Goal: Task Accomplishment & Management: Manage account settings

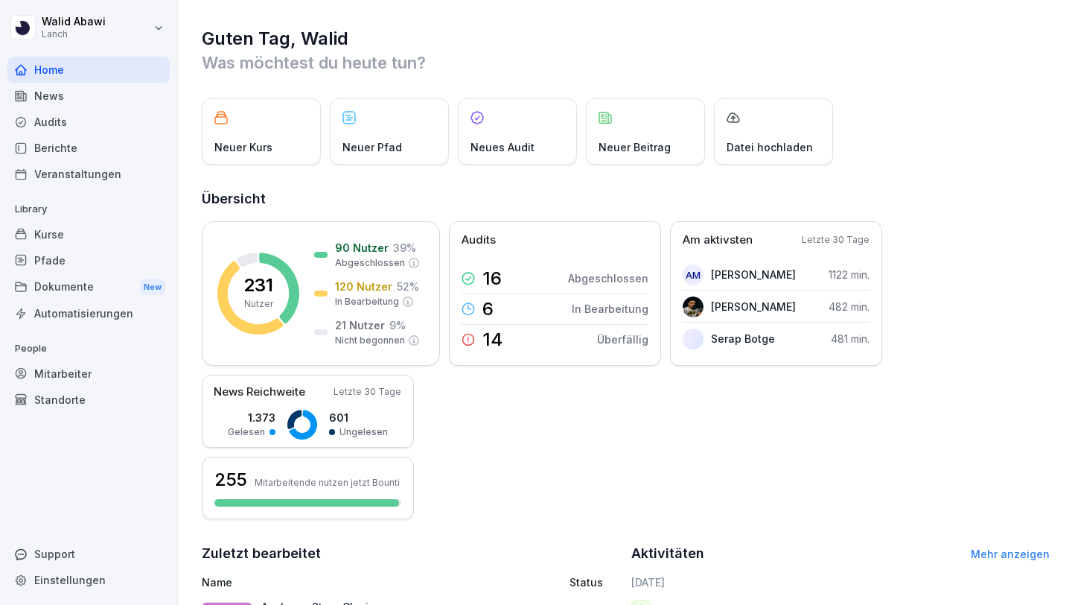
click at [43, 127] on div "Audits" at bounding box center [88, 122] width 162 height 26
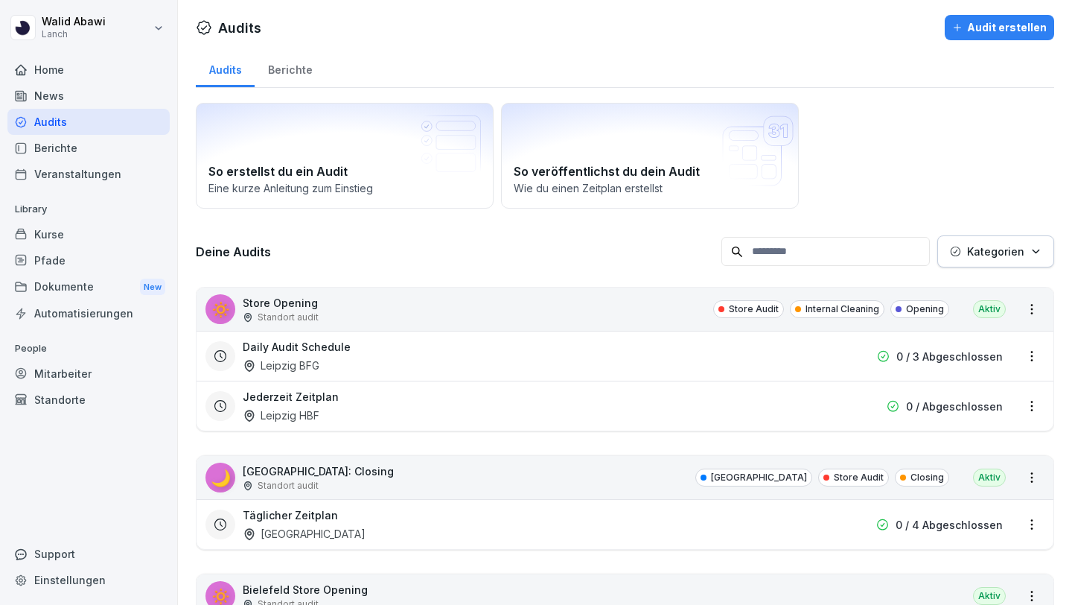
click at [1002, 259] on button "Kategorien" at bounding box center [996, 251] width 117 height 32
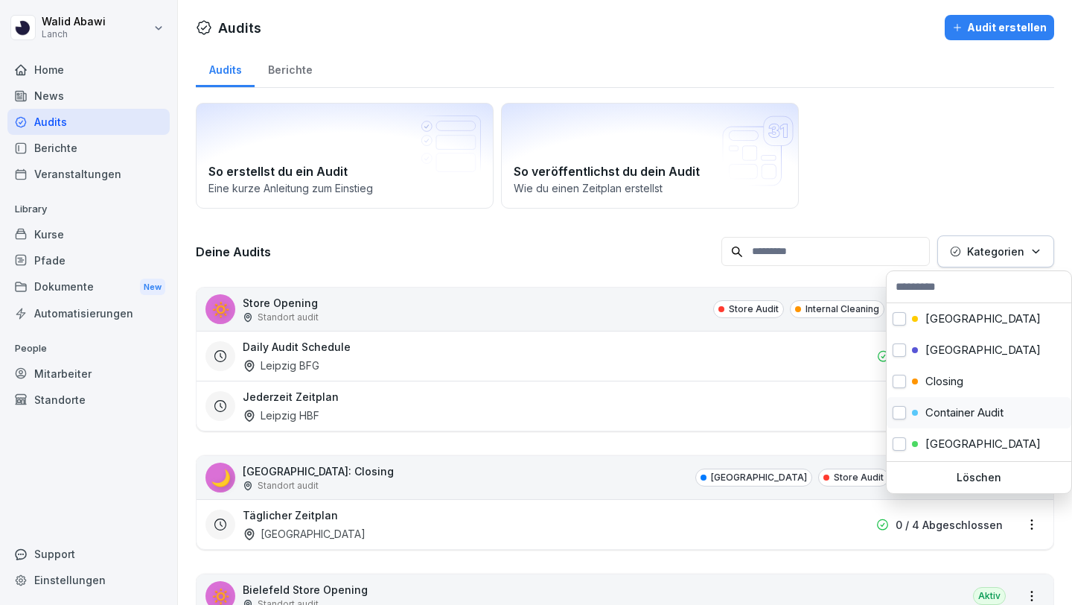
click at [900, 407] on button "button" at bounding box center [899, 412] width 13 height 13
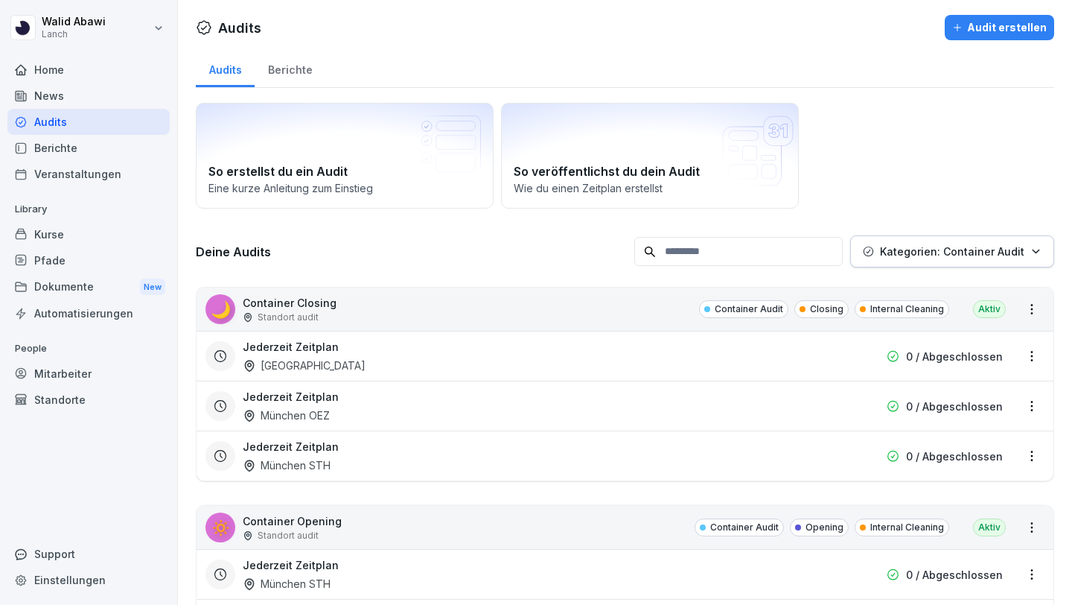
click at [917, 134] on html "[PERSON_NAME] Lanch Home News Audits Berichte Veranstaltungen Library Kurse Pfa…" at bounding box center [536, 302] width 1072 height 605
click at [50, 152] on div "Berichte" at bounding box center [88, 148] width 162 height 26
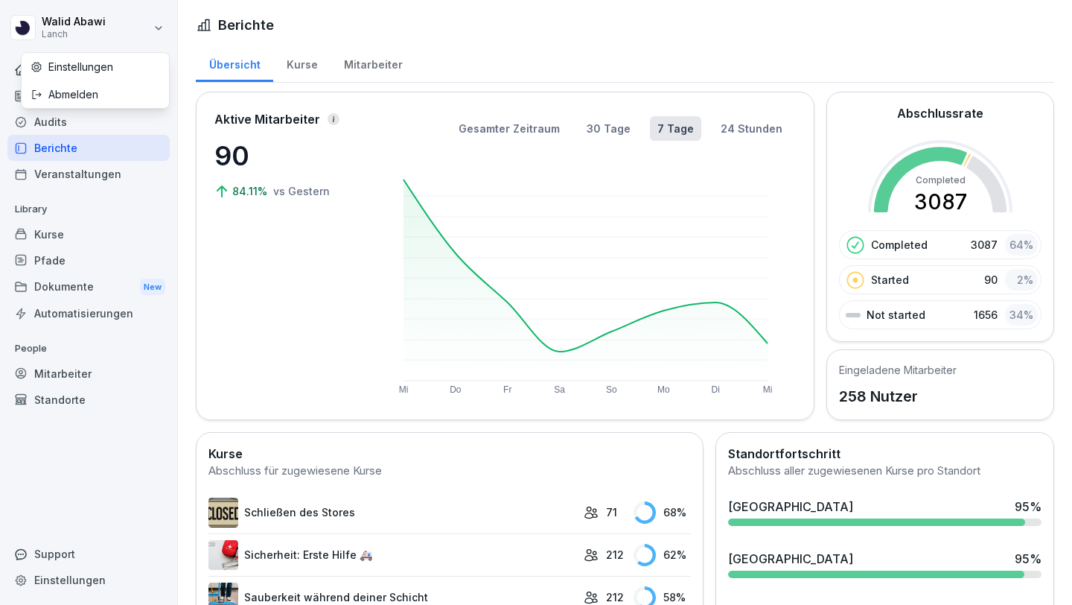
click at [154, 28] on html "[PERSON_NAME] Lanch Home News Audits Berichte Veranstaltungen Library Kurse Pfa…" at bounding box center [536, 302] width 1072 height 605
click at [58, 130] on div "Audits" at bounding box center [88, 122] width 162 height 26
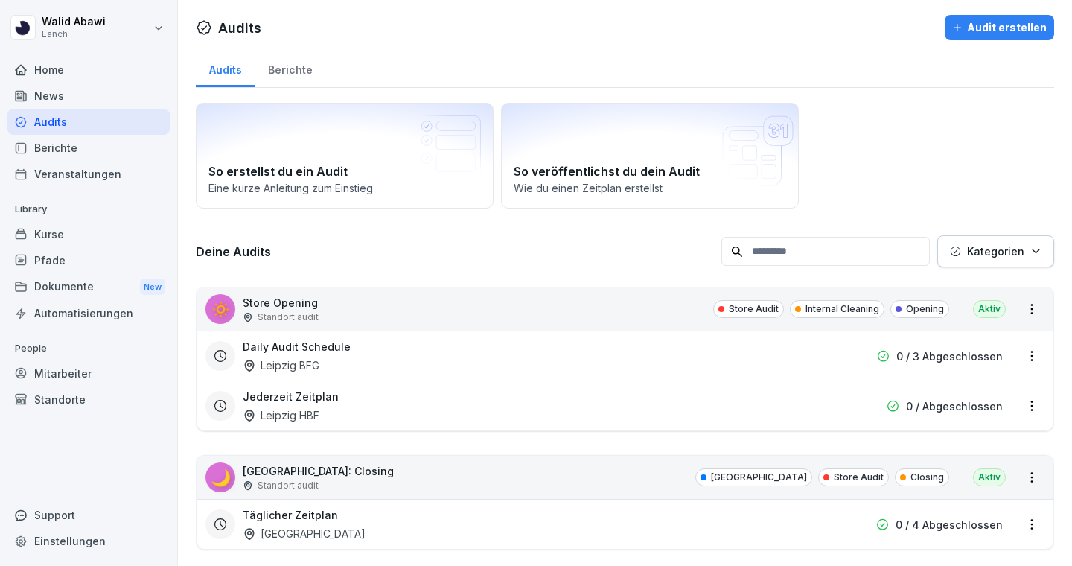
click at [767, 243] on input at bounding box center [826, 251] width 208 height 29
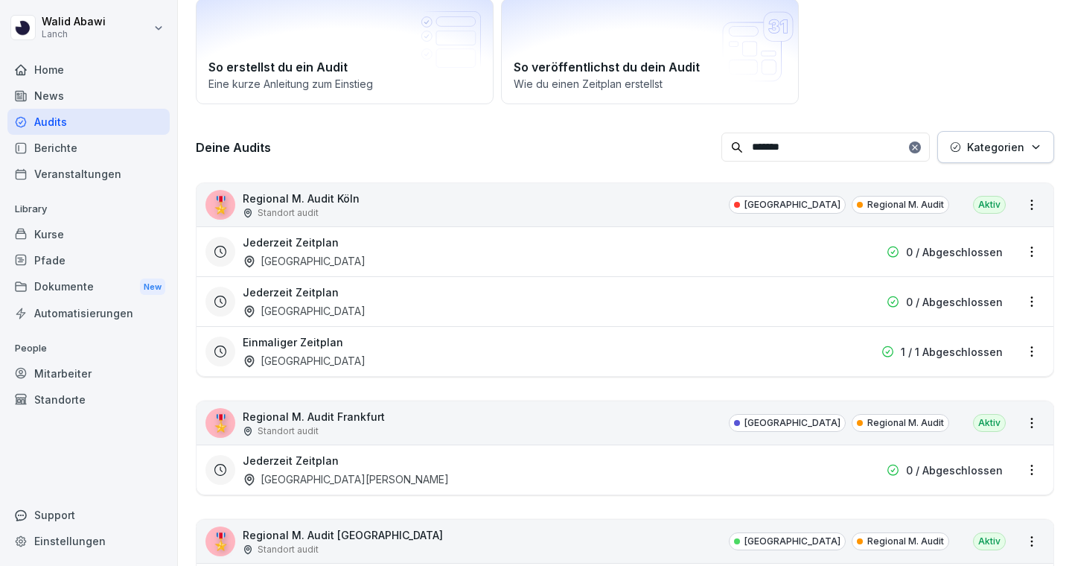
scroll to position [98, 0]
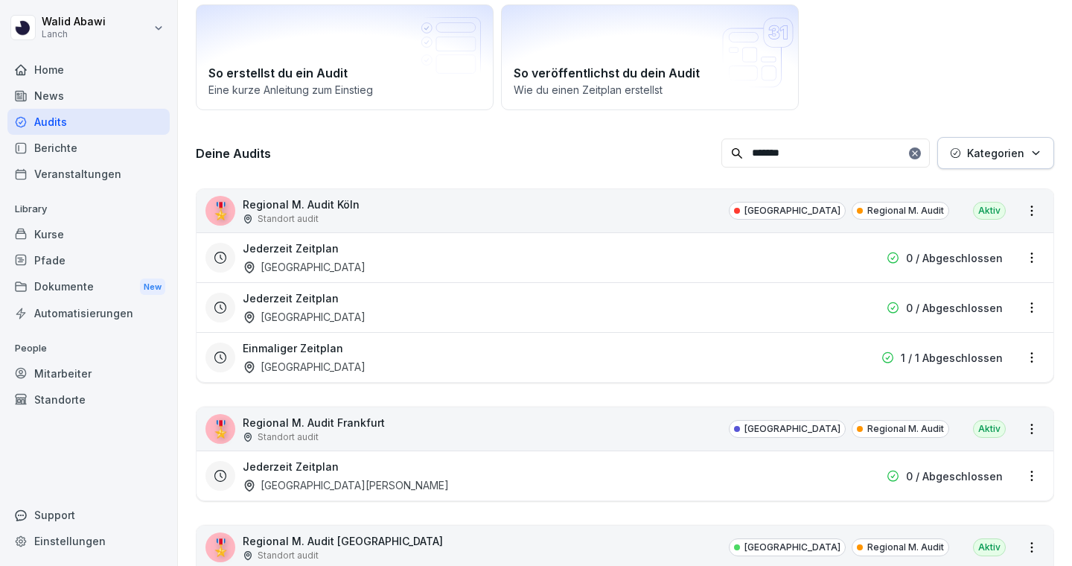
type input "*******"
click at [1033, 208] on html "[PERSON_NAME] Lanch Home News Audits Berichte Veranstaltungen Library Kurse Pfa…" at bounding box center [536, 283] width 1072 height 566
click at [1031, 208] on html "[PERSON_NAME] Lanch Home News Audits Berichte Veranstaltungen Library Kurse Pfa…" at bounding box center [536, 283] width 1072 height 566
click at [1034, 256] on html "[PERSON_NAME] Lanch Home News Audits Berichte Veranstaltungen Library Kurse Pfa…" at bounding box center [536, 283] width 1072 height 566
click at [1031, 208] on html "[PERSON_NAME] Lanch Home News Audits Berichte Veranstaltungen Library Kurse Pfa…" at bounding box center [536, 283] width 1072 height 566
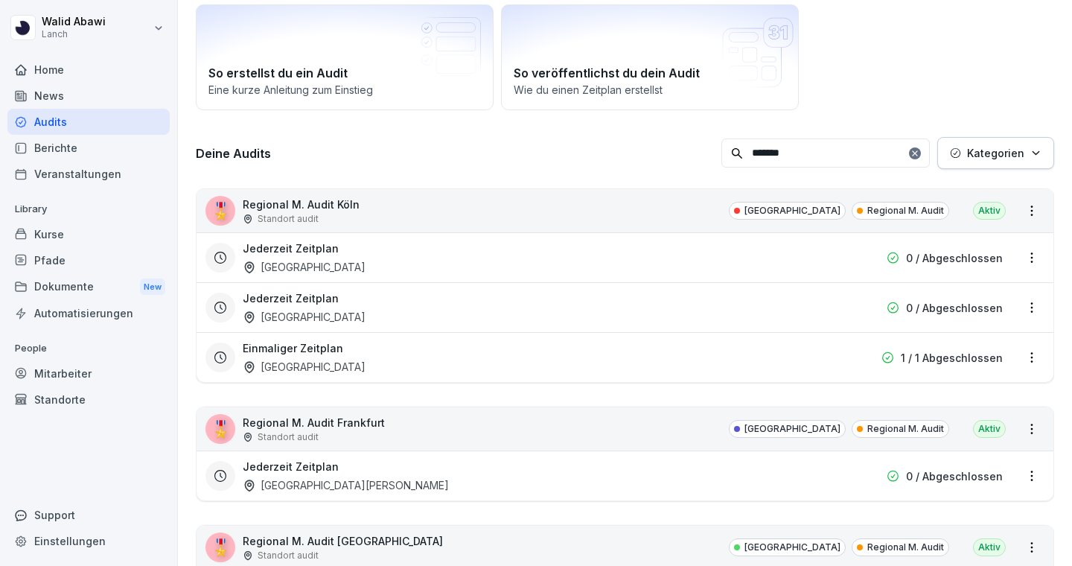
click at [1031, 208] on html "[PERSON_NAME] Lanch Home News Audits Berichte Veranstaltungen Library Kurse Pfa…" at bounding box center [536, 283] width 1072 height 566
click at [984, 262] on p "0 / Abgeschlossen" at bounding box center [954, 258] width 97 height 16
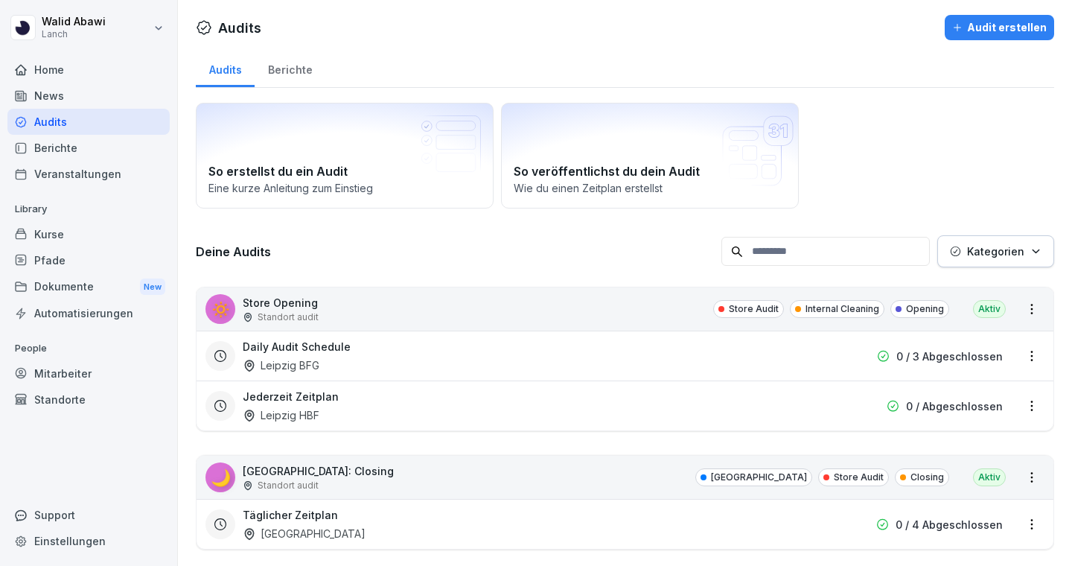
click at [1032, 357] on html "[PERSON_NAME] Lanch Home News Audits Berichte Veranstaltungen Library Kurse Pfa…" at bounding box center [536, 283] width 1072 height 566
click at [1028, 343] on html "[PERSON_NAME] Lanch Home News Audits Berichte Veranstaltungen Library Kurse Pfa…" at bounding box center [536, 283] width 1072 height 566
click at [263, 343] on h3 "Daily Audit Schedule" at bounding box center [297, 347] width 108 height 16
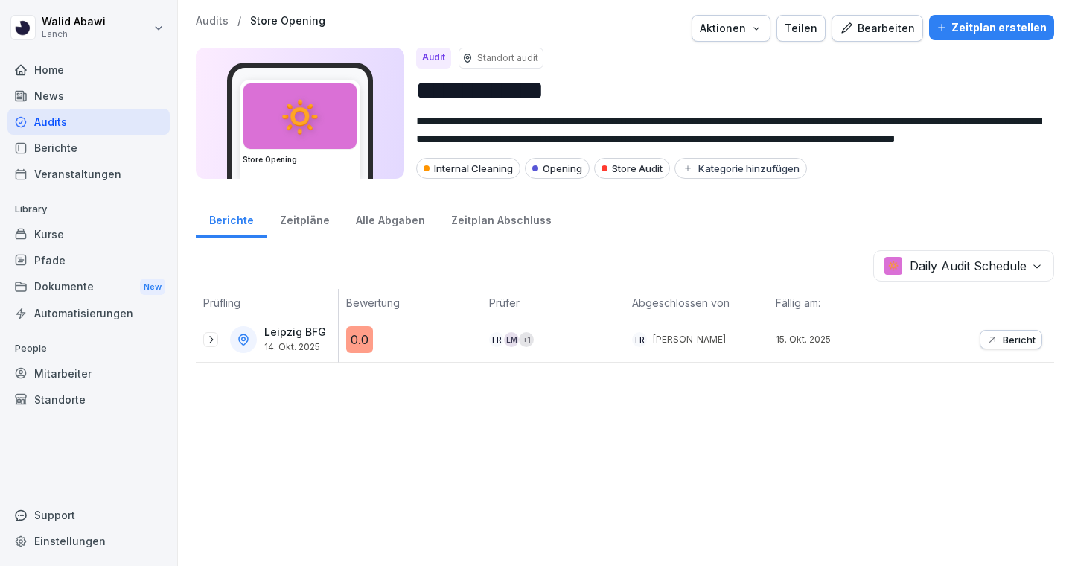
click at [988, 335] on icon "button" at bounding box center [993, 340] width 12 height 12
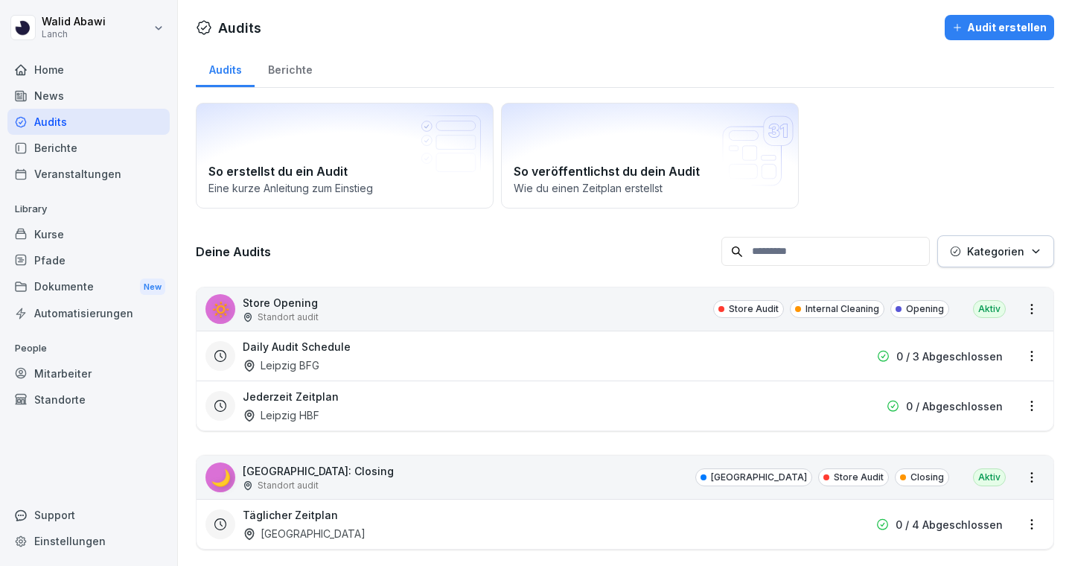
click at [772, 255] on input at bounding box center [826, 251] width 208 height 29
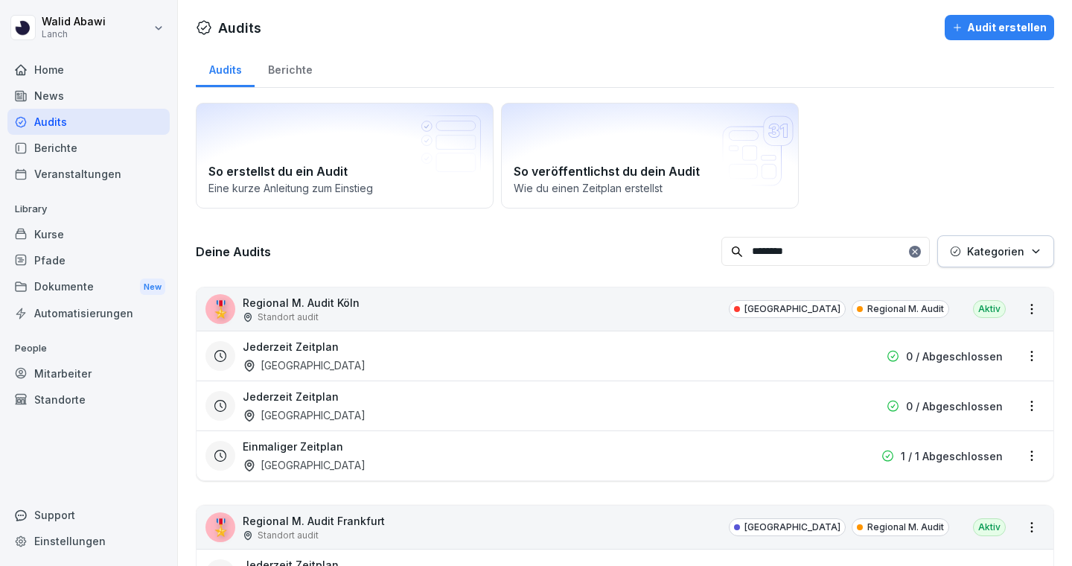
type input "********"
click at [290, 301] on p "Regional M. Audit Köln" at bounding box center [301, 303] width 117 height 16
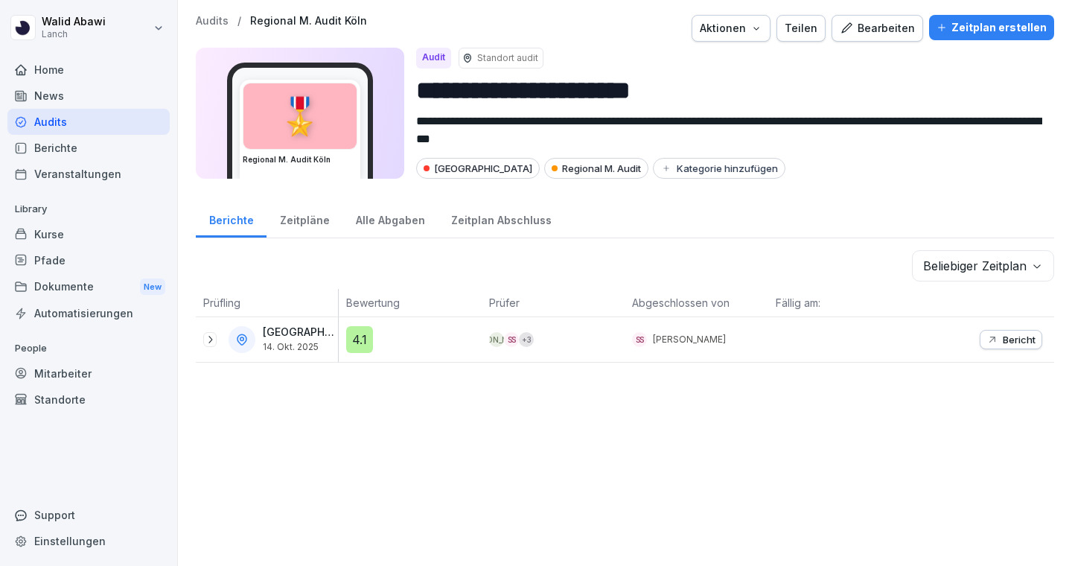
click at [763, 29] on icon "button" at bounding box center [757, 28] width 12 height 12
click at [727, 59] on p "Audit duplizieren" at bounding box center [688, 63] width 83 height 13
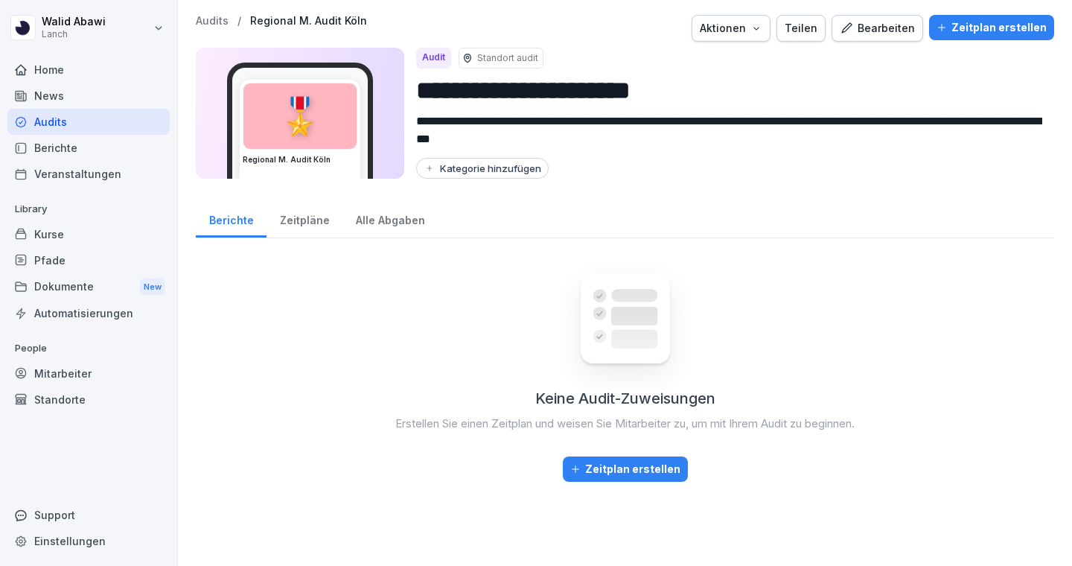
click at [883, 25] on div "Bearbeiten" at bounding box center [877, 28] width 75 height 16
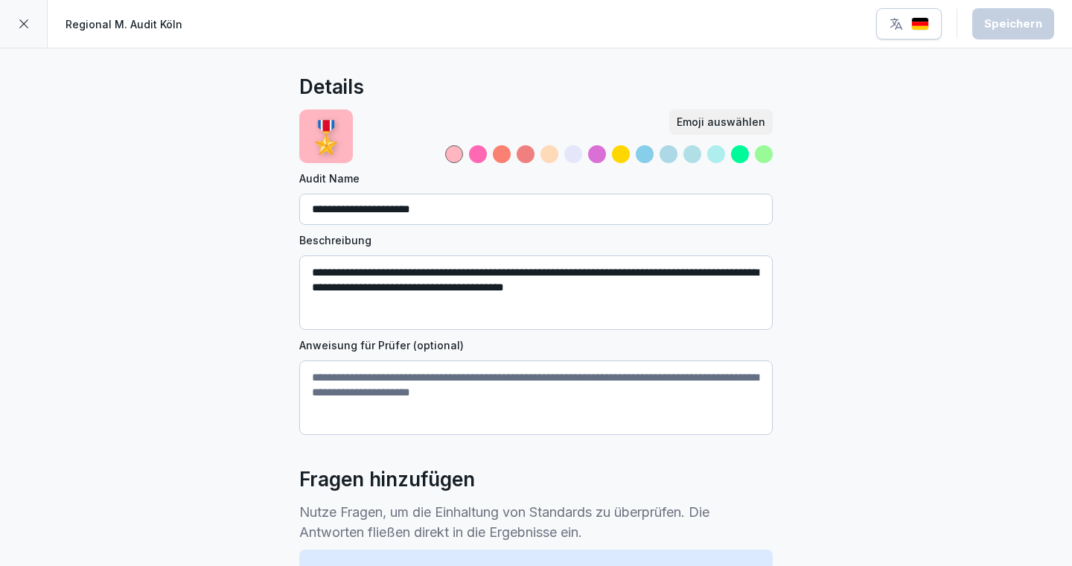
click at [469, 203] on input "**********" at bounding box center [536, 209] width 474 height 31
type input "**********"
click at [621, 150] on div at bounding box center [621, 154] width 18 height 18
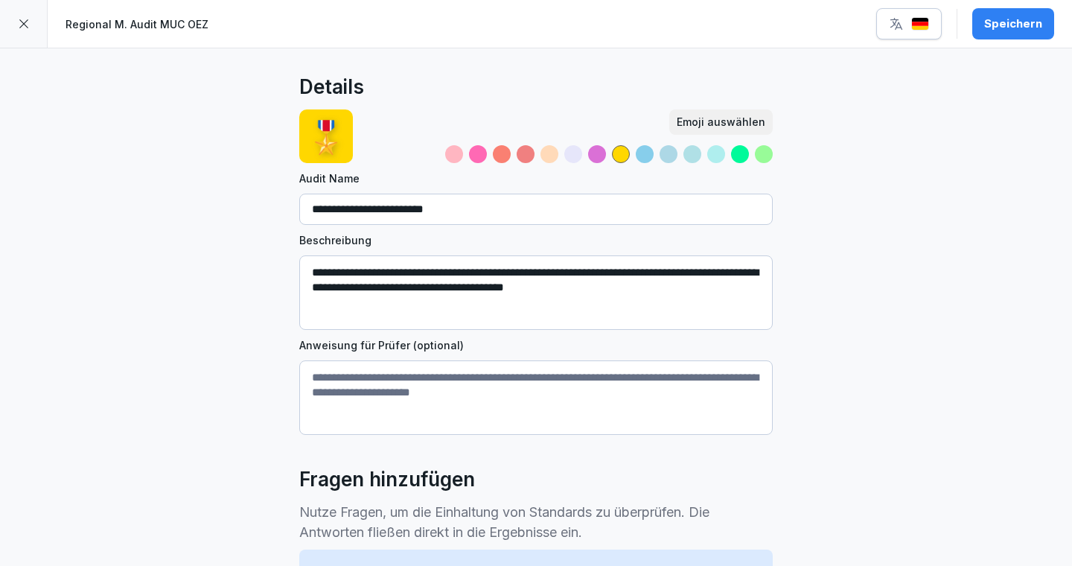
click at [998, 25] on div "Speichern" at bounding box center [1013, 24] width 58 height 16
click at [19, 28] on icon at bounding box center [23, 23] width 9 height 9
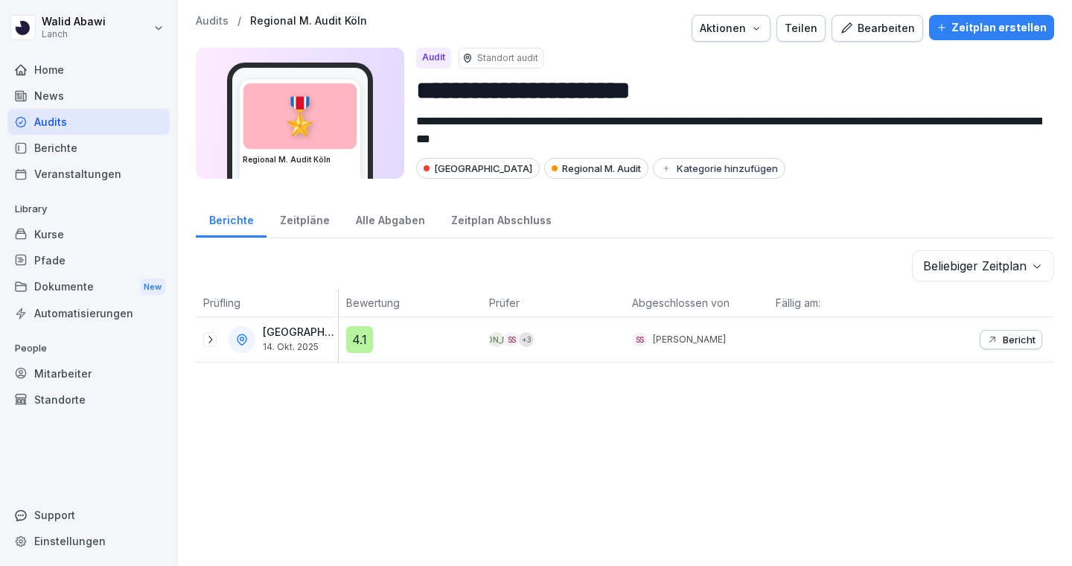
click at [42, 122] on div "Audits" at bounding box center [88, 122] width 162 height 26
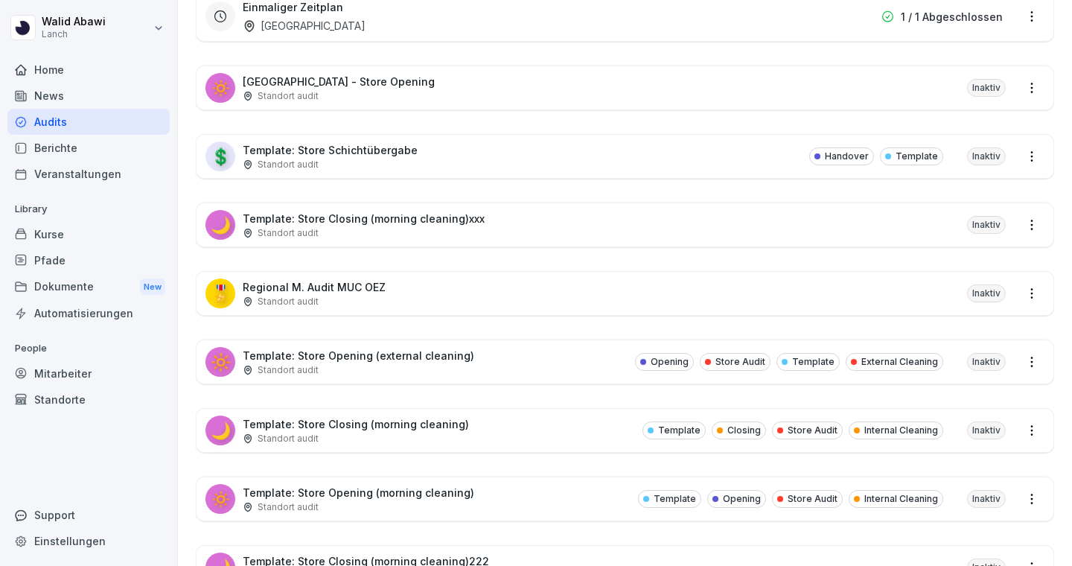
scroll to position [5134, 0]
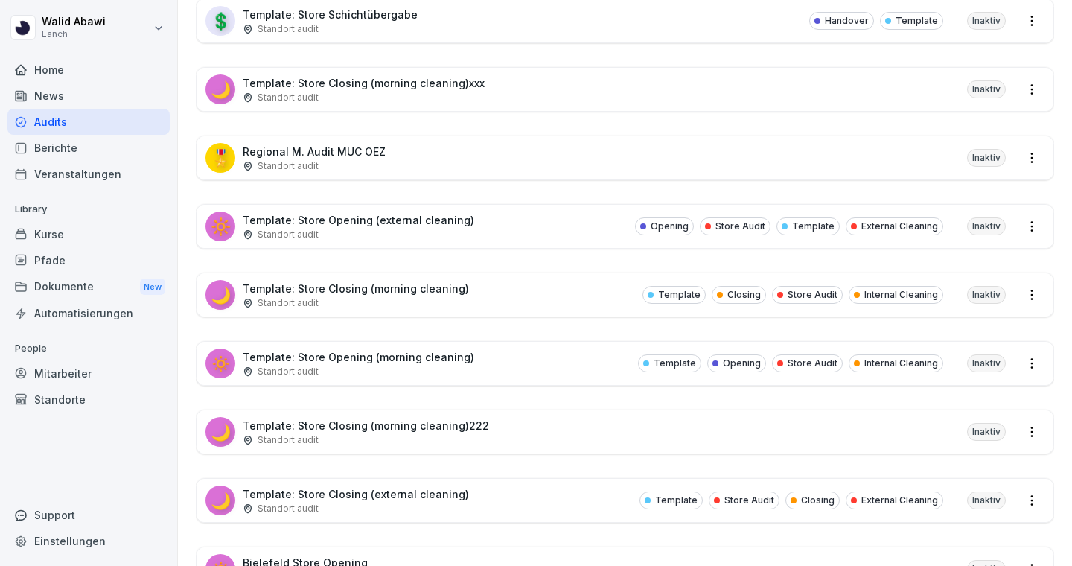
click at [883, 139] on div "🎖️ Regional M. Audit MUC OEZ Standort audit Inaktiv" at bounding box center [625, 157] width 857 height 43
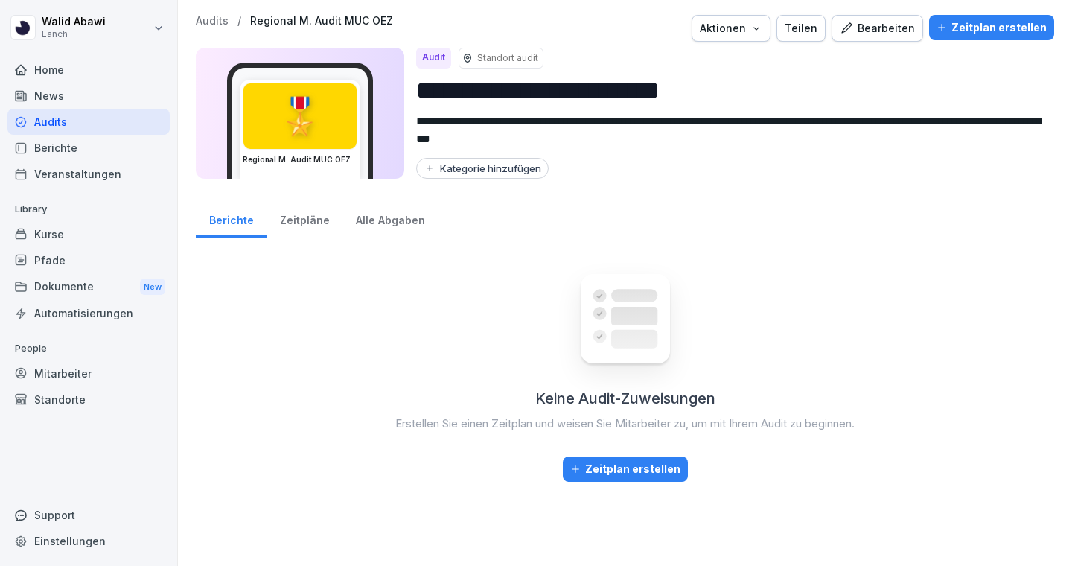
click at [961, 32] on div "Zeitplan erstellen" at bounding box center [992, 27] width 110 height 16
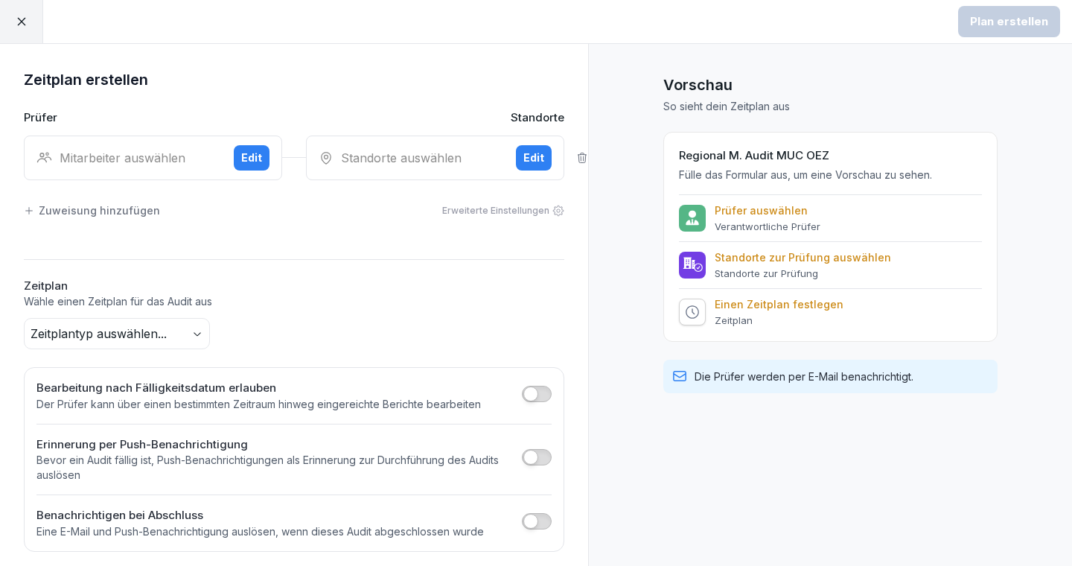
click at [159, 165] on div "Mitarbeiter auswählen" at bounding box center [128, 158] width 185 height 18
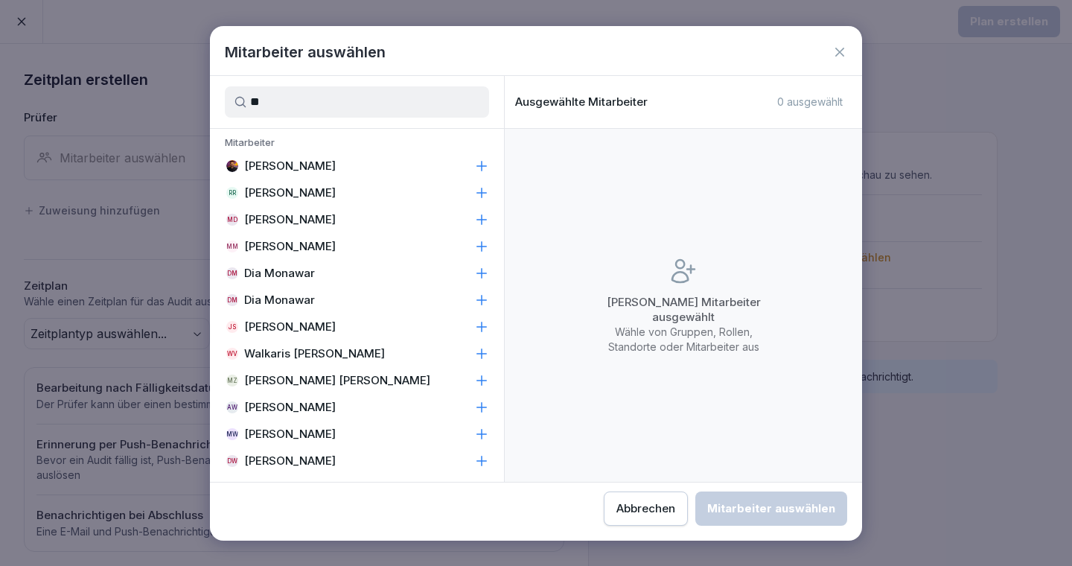
type input "**"
click at [287, 165] on p "[PERSON_NAME]" at bounding box center [290, 166] width 92 height 15
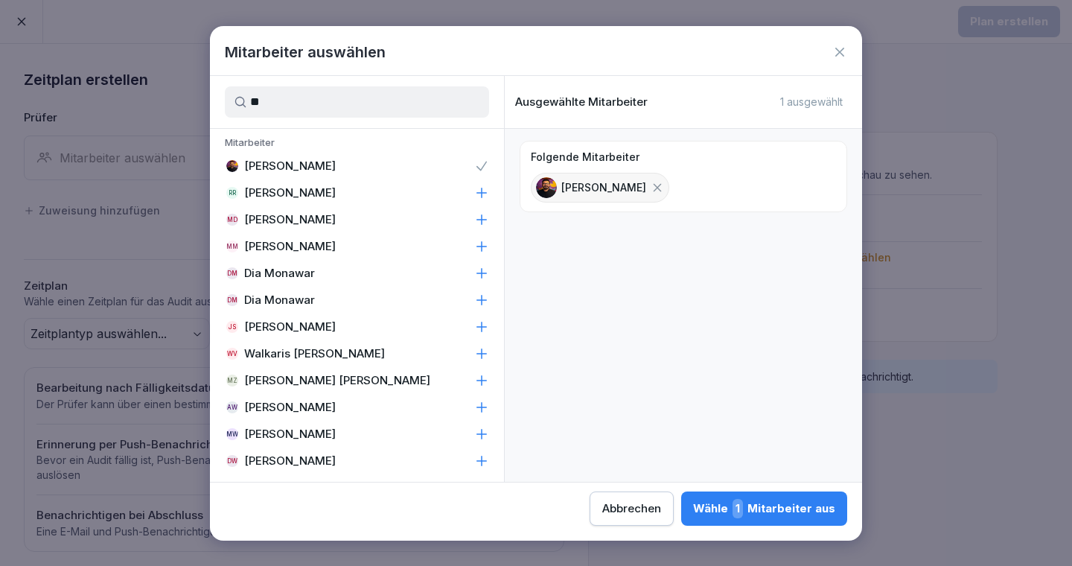
click at [796, 511] on div "Wähle 1 Mitarbeiter aus" at bounding box center [764, 508] width 142 height 19
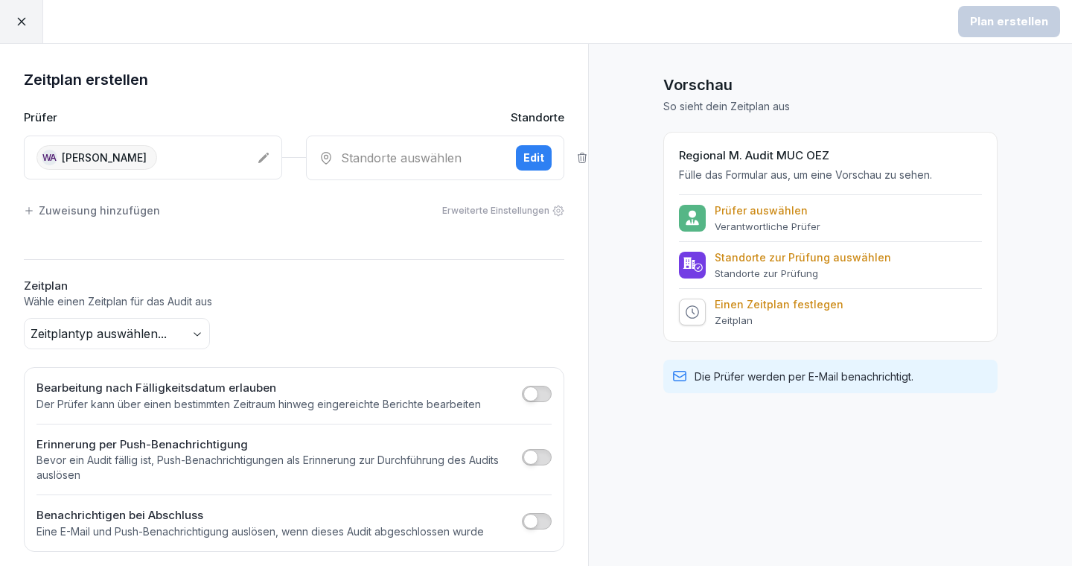
click at [439, 157] on div "Standorte auswählen" at bounding box center [411, 158] width 185 height 18
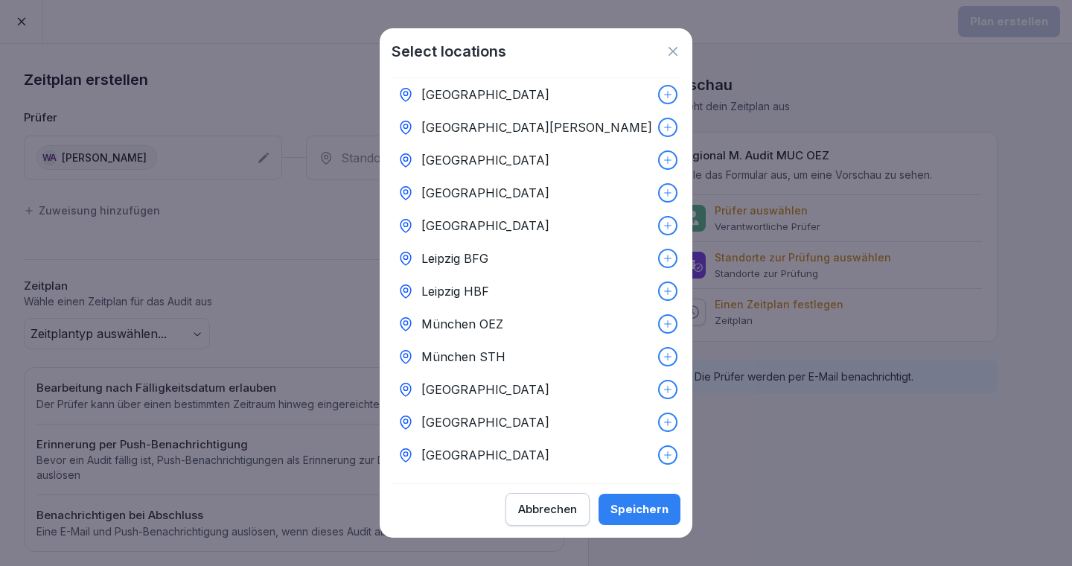
scroll to position [211, 0]
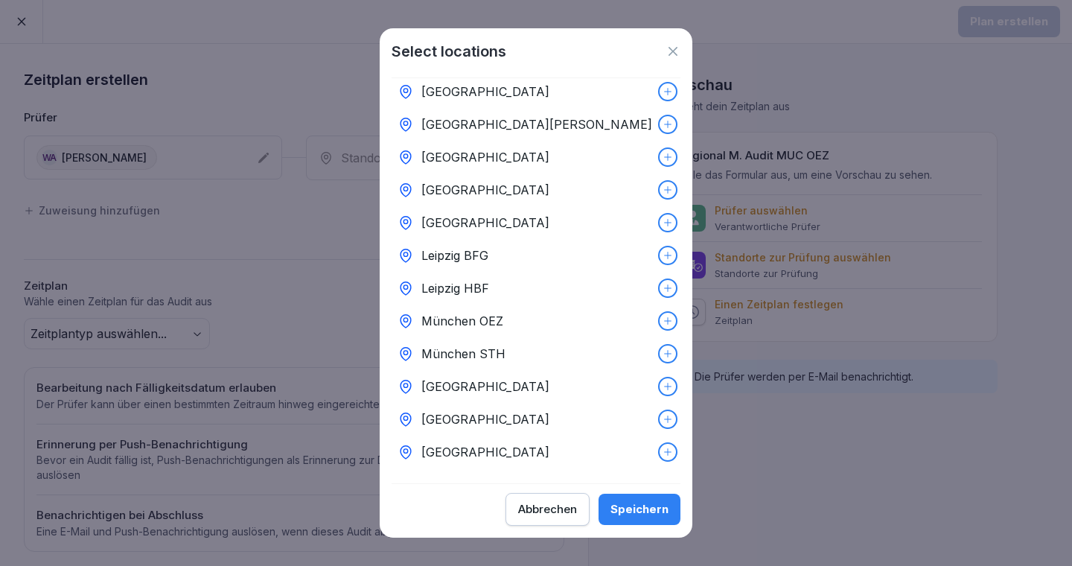
click at [518, 322] on div "München OEZ" at bounding box center [536, 321] width 289 height 33
click at [617, 504] on div "Speichern" at bounding box center [640, 509] width 58 height 16
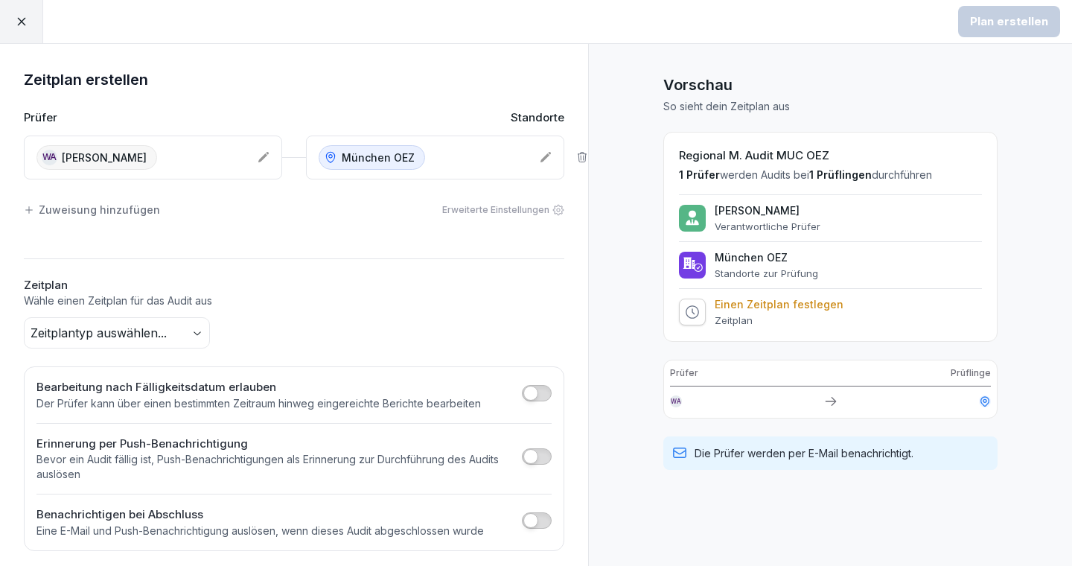
click at [181, 332] on body "Plan erstellen Zeitplan erstellen Prüfer Standorte [GEOGRAPHIC_DATA] [PERSON_NA…" at bounding box center [536, 283] width 1072 height 566
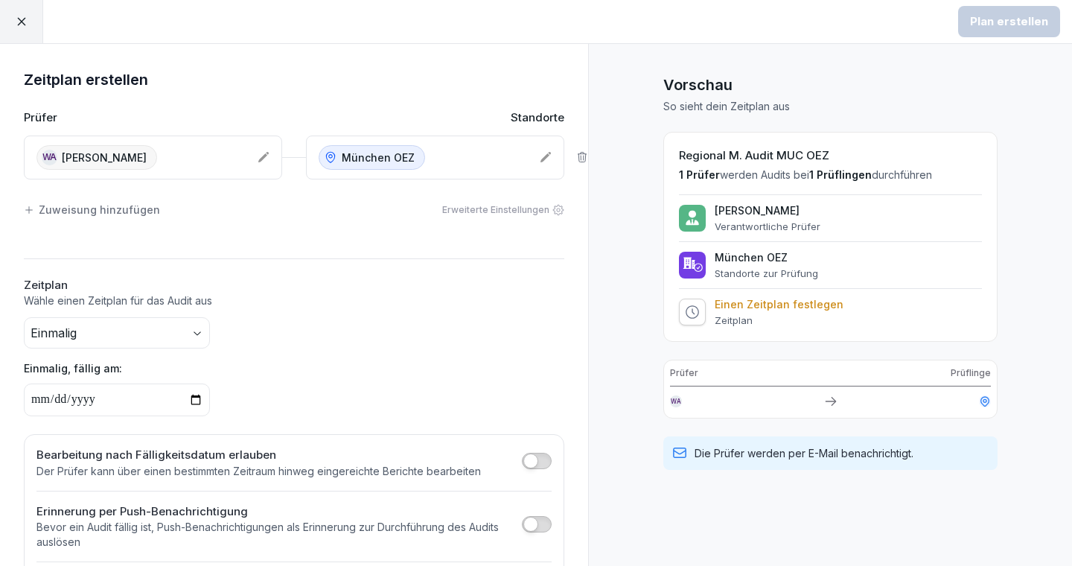
click at [126, 401] on input "date" at bounding box center [117, 399] width 186 height 33
type input "**********"
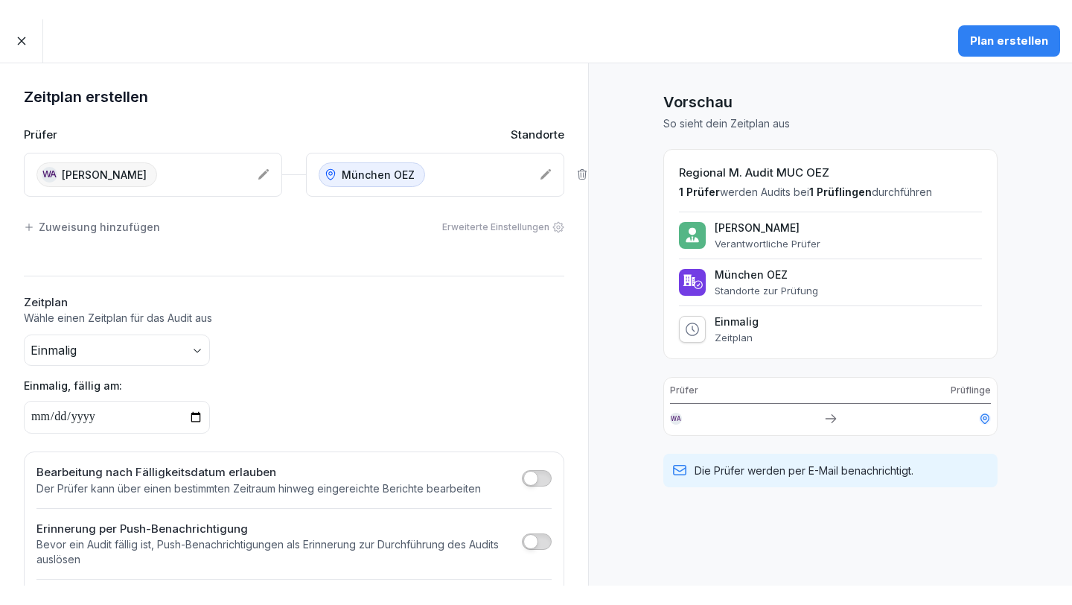
scroll to position [0, 0]
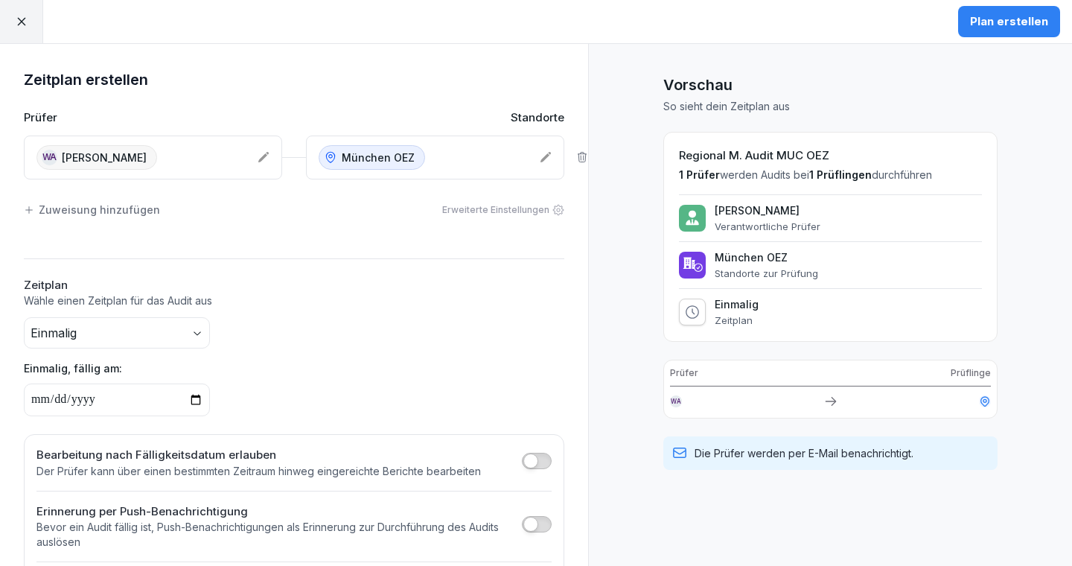
click at [978, 12] on button "Plan erstellen" at bounding box center [1009, 21] width 102 height 31
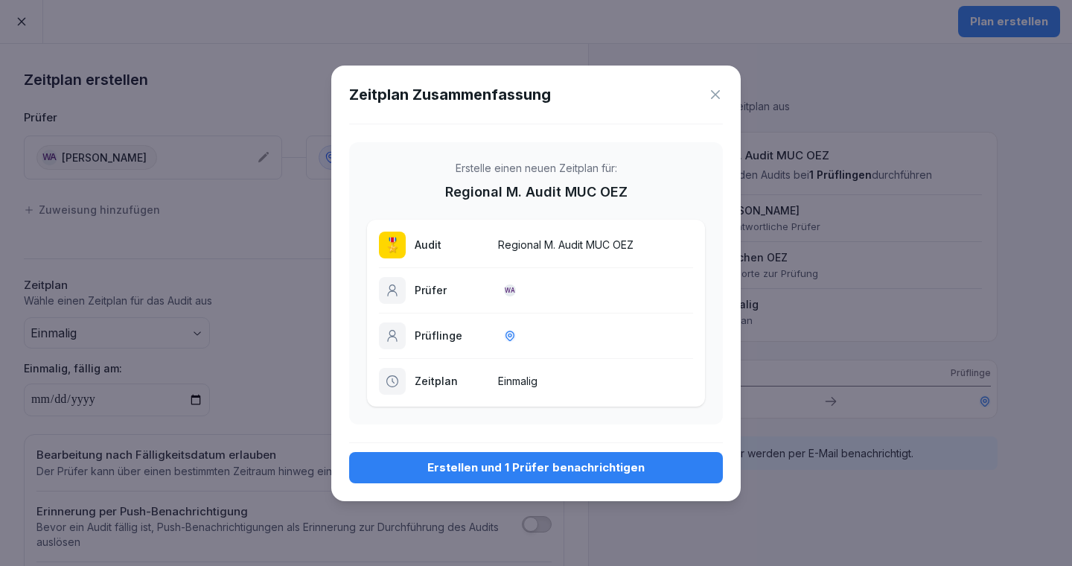
click at [571, 470] on div "Erstellen und 1 Prüfer benachrichtigen" at bounding box center [536, 467] width 350 height 16
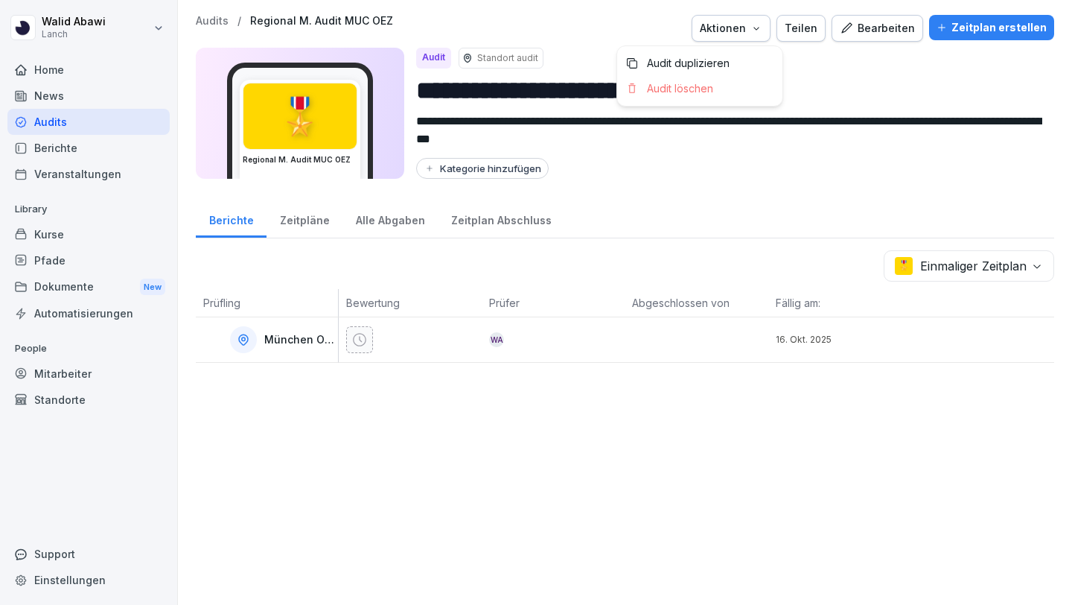
click at [763, 31] on icon "button" at bounding box center [757, 28] width 12 height 12
click at [730, 63] on div "Audit duplizieren" at bounding box center [699, 63] width 165 height 25
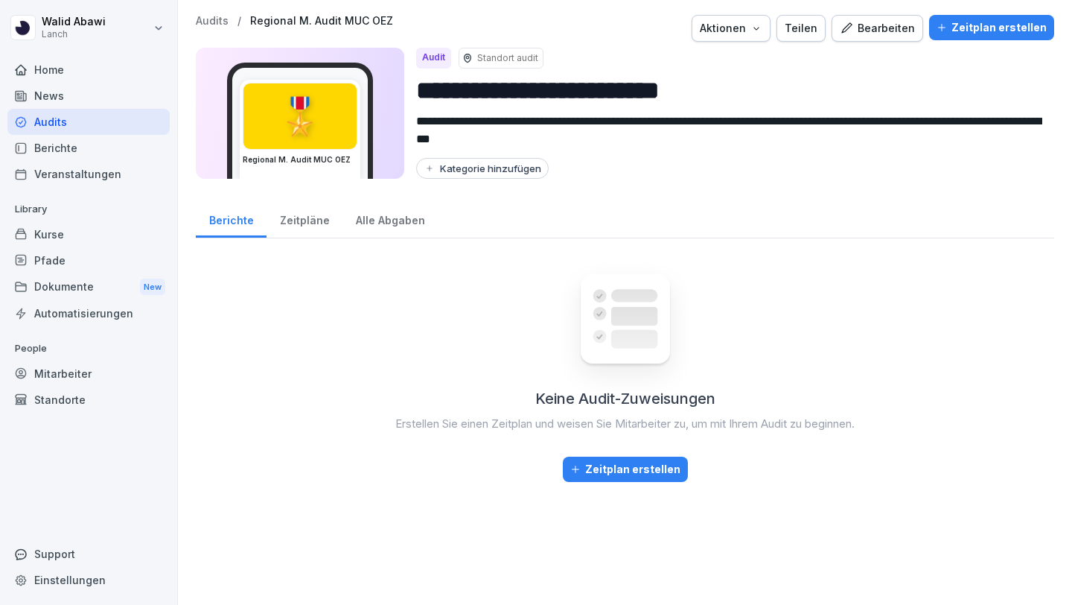
click at [774, 95] on input "**********" at bounding box center [729, 90] width 626 height 38
type input "**********"
click at [942, 29] on button "Zeitplan erstellen" at bounding box center [991, 27] width 125 height 25
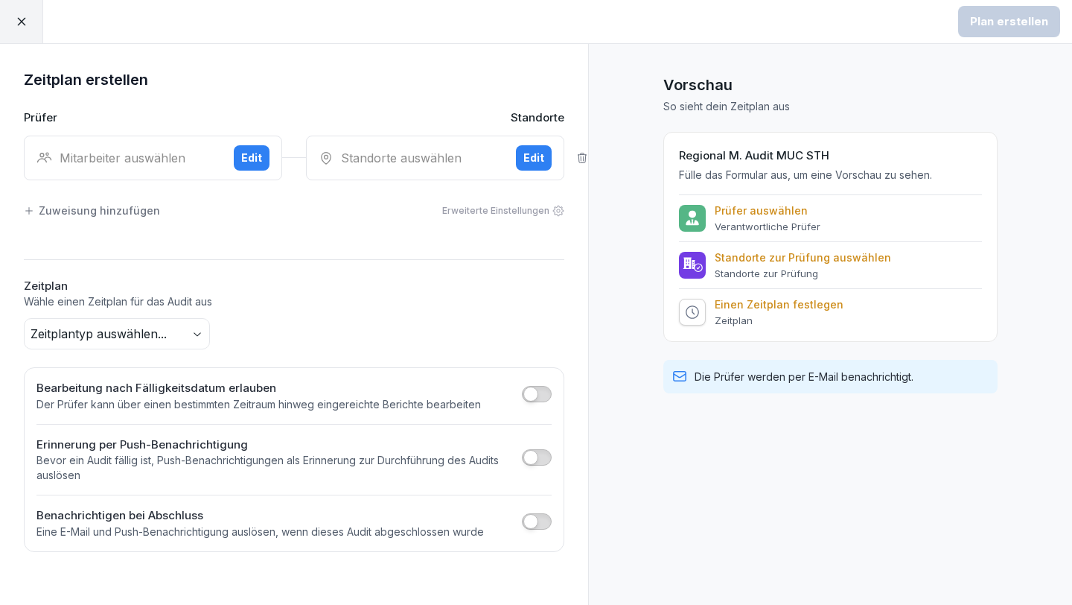
click at [208, 154] on div "Mitarbeiter auswählen" at bounding box center [128, 158] width 185 height 18
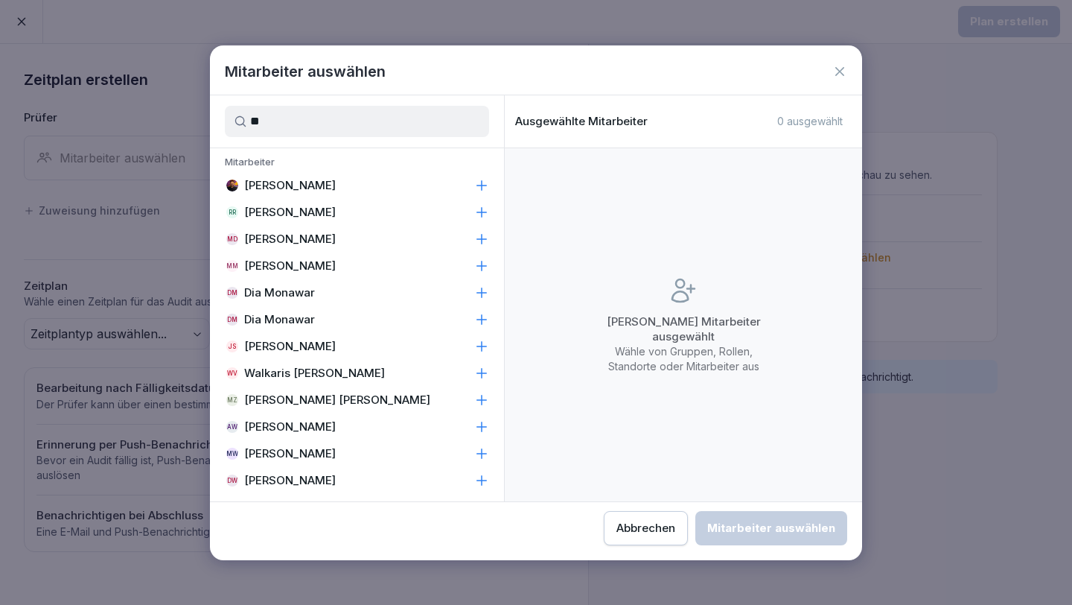
type input "**"
click at [278, 192] on p "[PERSON_NAME]" at bounding box center [290, 185] width 92 height 15
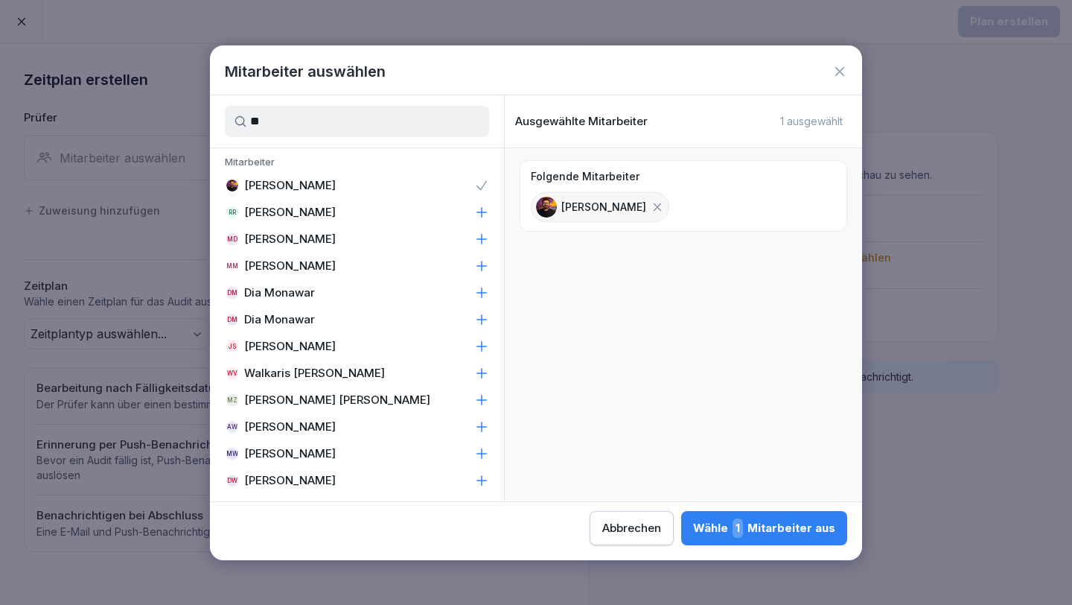
click at [745, 541] on button "Wähle 1 Mitarbeiter aus" at bounding box center [764, 528] width 166 height 34
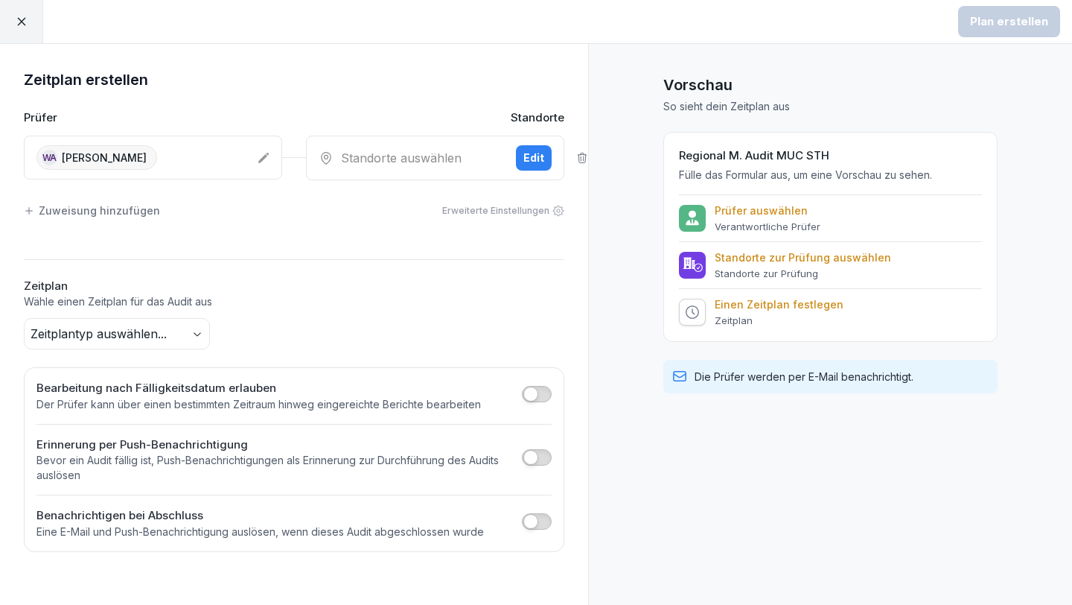
click at [408, 159] on div "Standorte auswählen" at bounding box center [411, 158] width 185 height 18
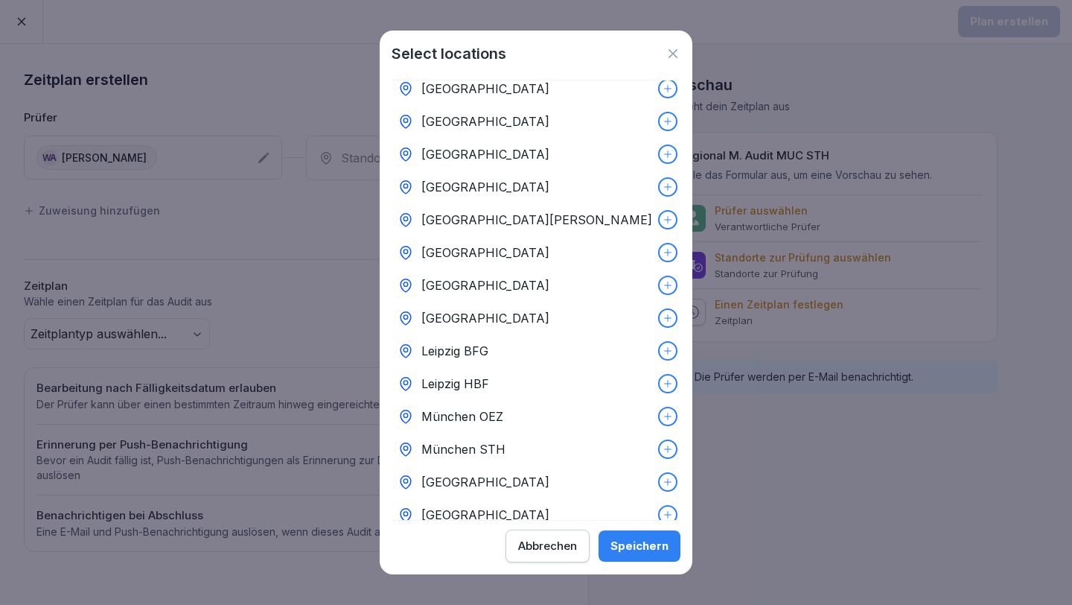
scroll to position [131, 0]
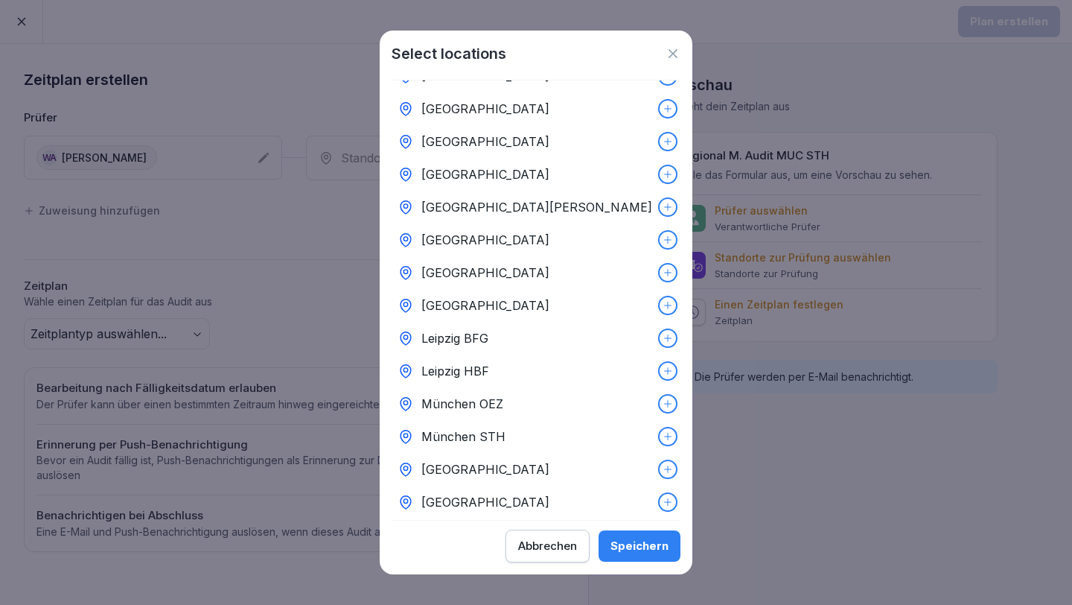
click at [471, 441] on p "München STH" at bounding box center [463, 436] width 84 height 18
click at [610, 546] on button "Speichern" at bounding box center [640, 545] width 82 height 31
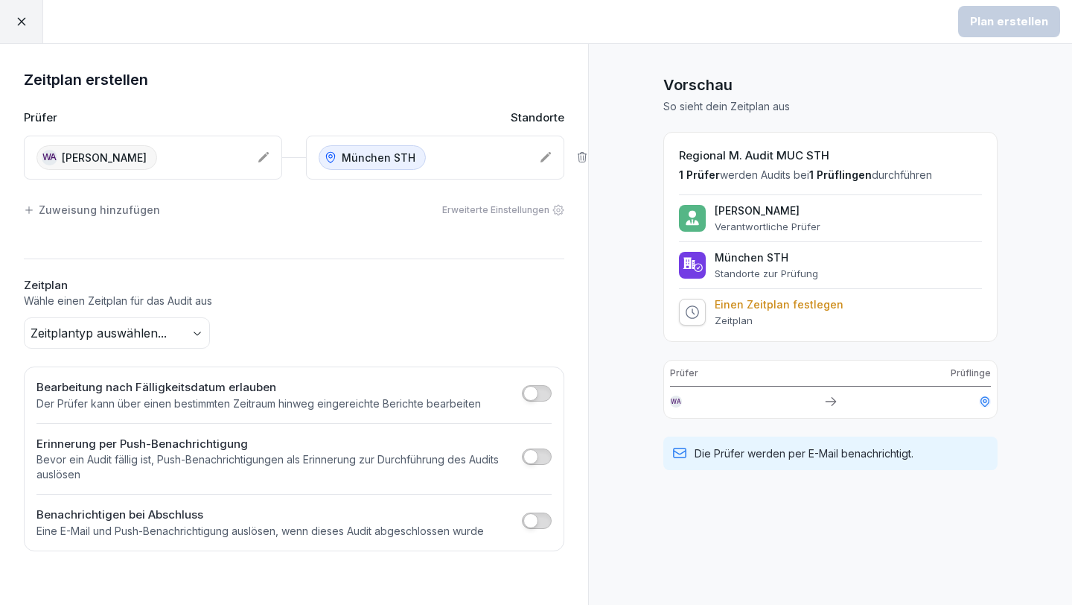
click at [115, 325] on body "Plan erstellen Zeitplan erstellen Prüfer Standorte [GEOGRAPHIC_DATA] [PERSON_NA…" at bounding box center [536, 302] width 1072 height 605
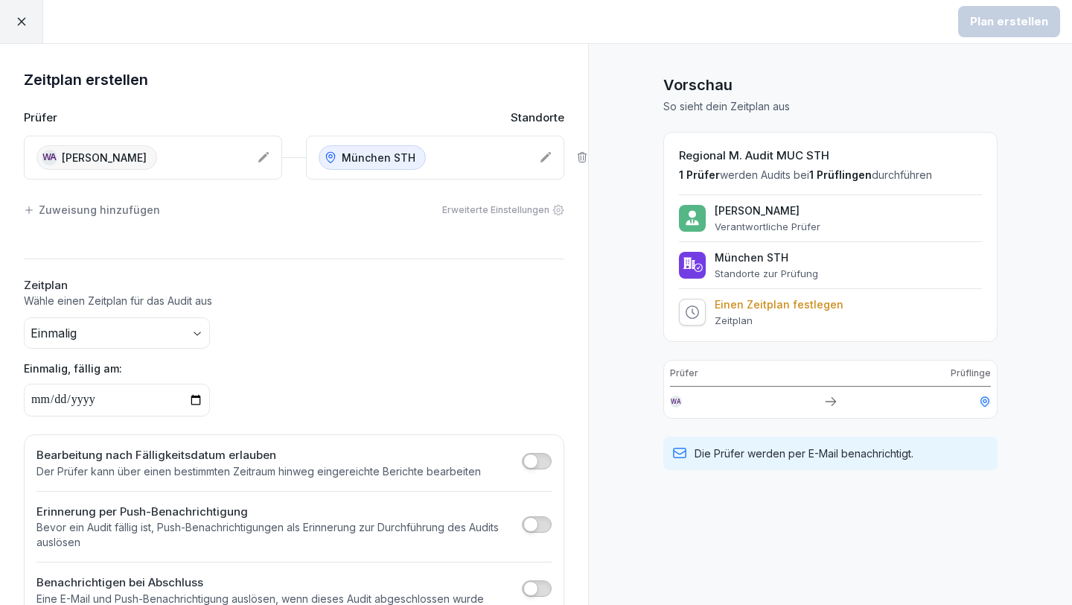
click at [57, 400] on input "date" at bounding box center [117, 399] width 186 height 33
type input "**********"
click at [1006, 19] on div "Plan erstellen" at bounding box center [1009, 21] width 78 height 16
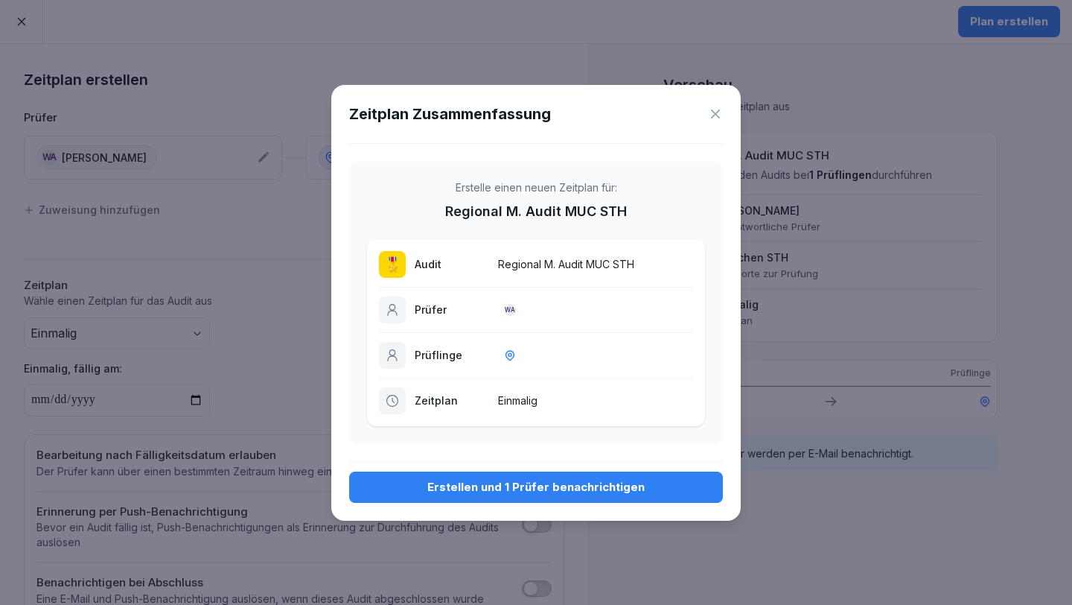
click at [606, 483] on div "Erstellen und 1 Prüfer benachrichtigen" at bounding box center [536, 487] width 350 height 16
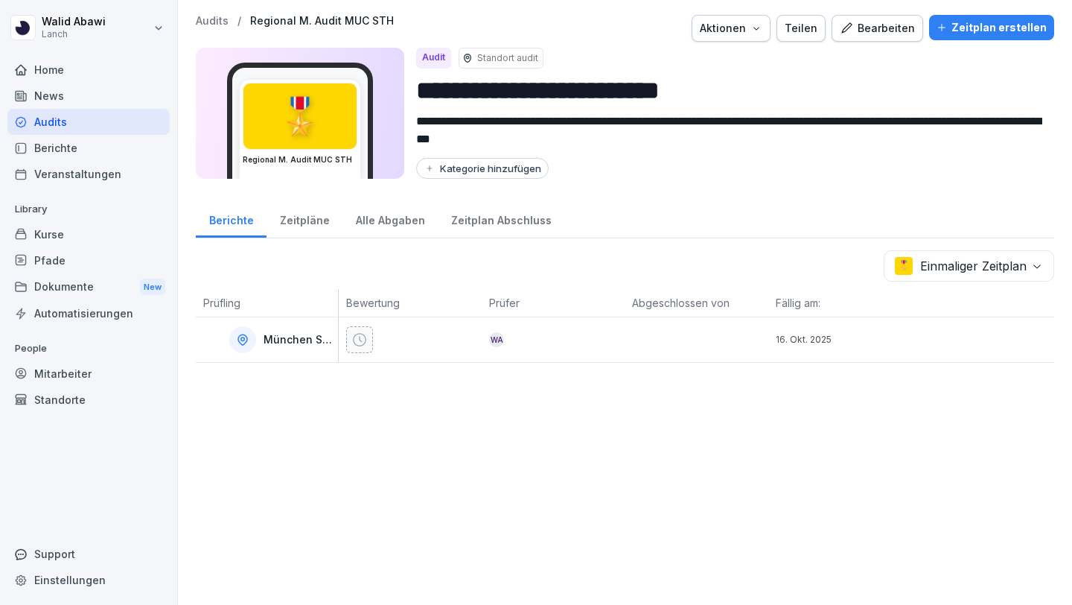
click at [768, 92] on input "**********" at bounding box center [729, 90] width 626 height 38
click at [761, 35] on div "Aktionen" at bounding box center [731, 28] width 63 height 16
click at [753, 63] on div "Audit duplizieren" at bounding box center [699, 63] width 165 height 25
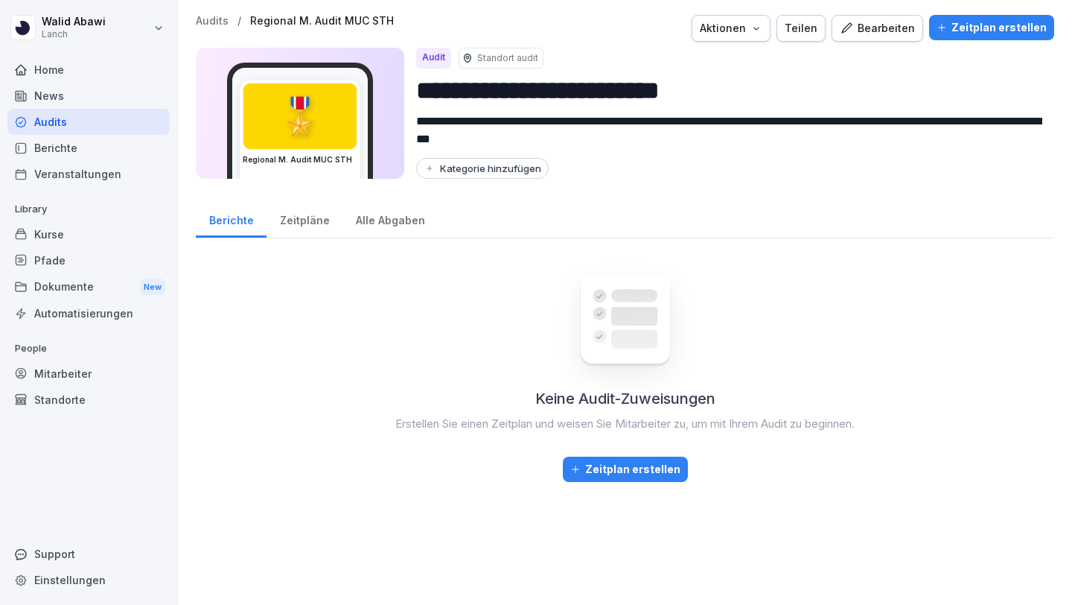
click at [771, 34] on button "Aktionen" at bounding box center [731, 28] width 79 height 27
click at [996, 35] on div "Zeitplan erstellen" at bounding box center [992, 27] width 110 height 16
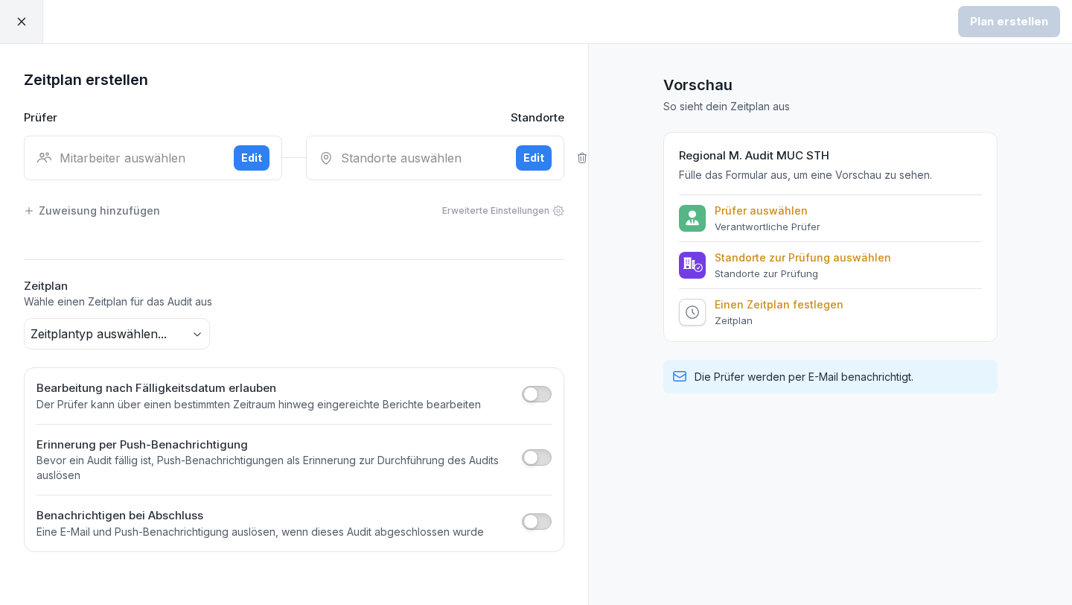
click at [28, 32] on div at bounding box center [21, 21] width 43 height 43
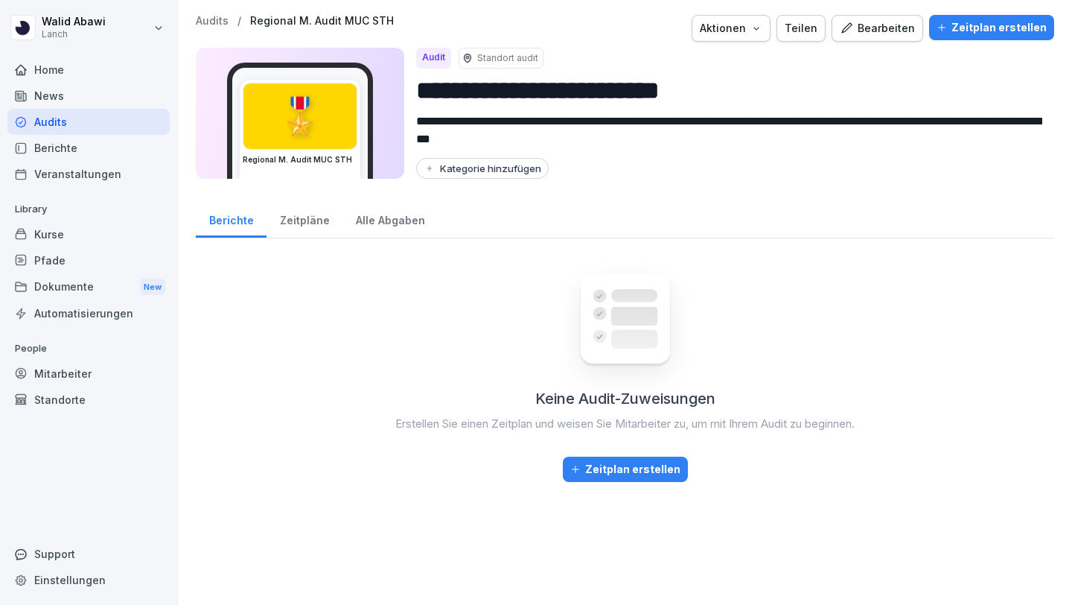
click at [763, 88] on input "**********" at bounding box center [729, 90] width 626 height 38
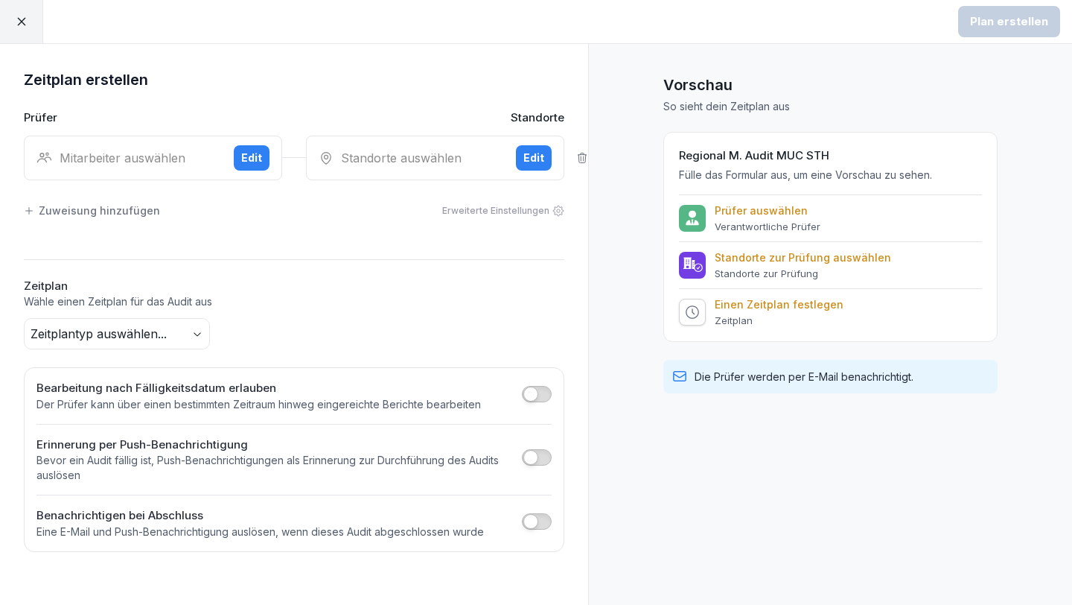
click at [21, 13] on div at bounding box center [21, 21] width 43 height 43
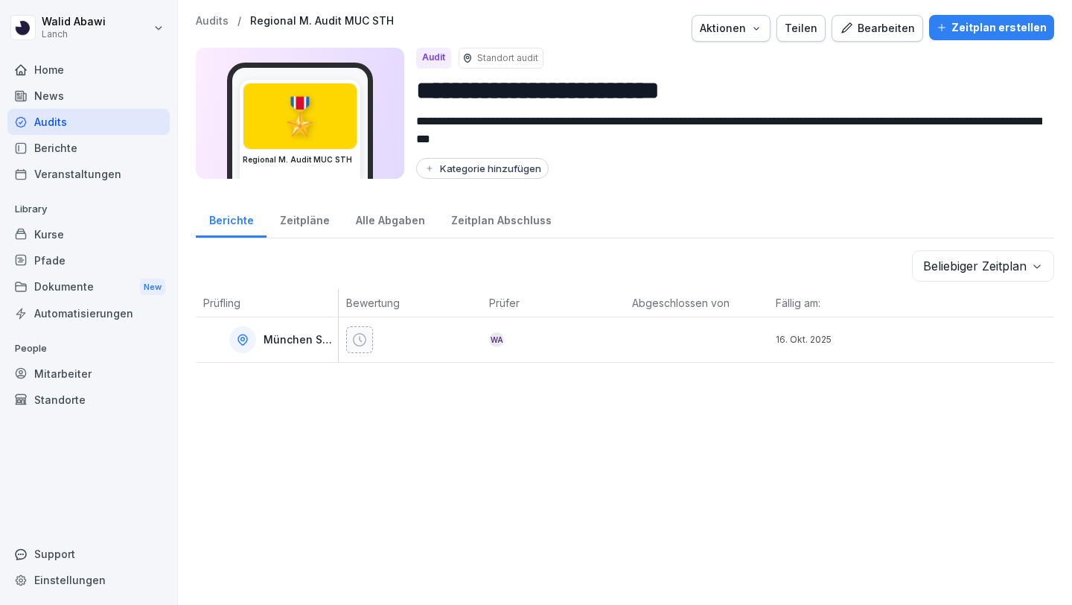
click at [60, 69] on div "Home" at bounding box center [88, 70] width 162 height 26
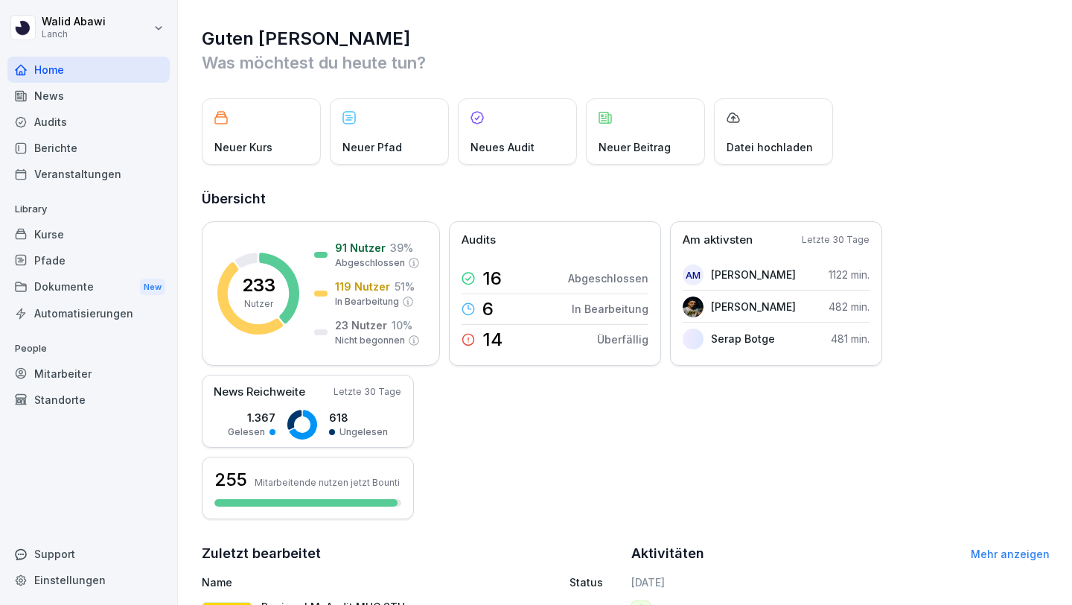
click at [41, 130] on div "Audits" at bounding box center [88, 122] width 162 height 26
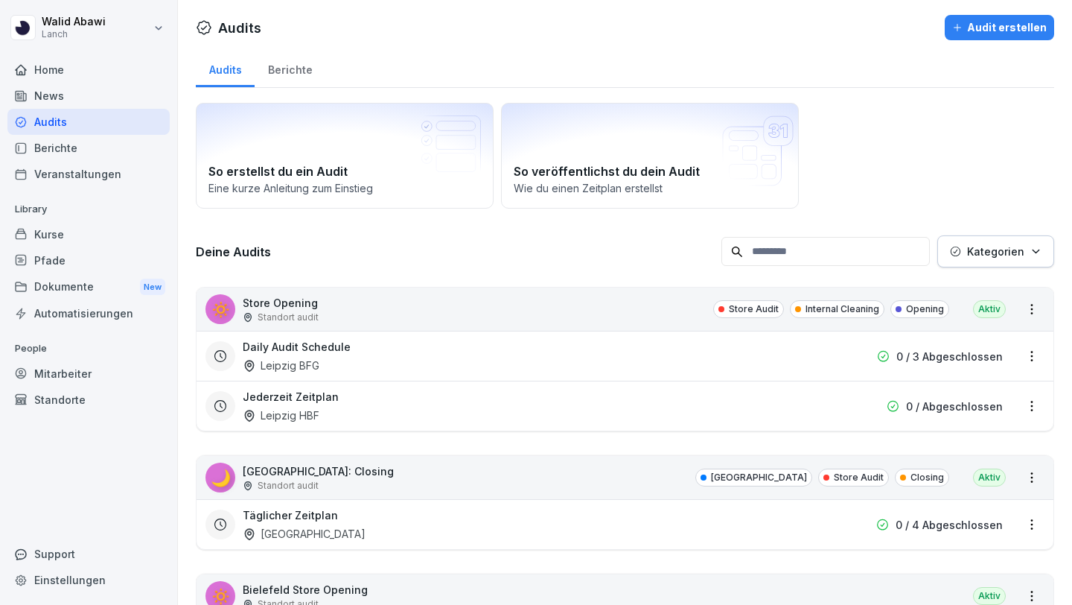
click at [874, 258] on input at bounding box center [826, 251] width 208 height 29
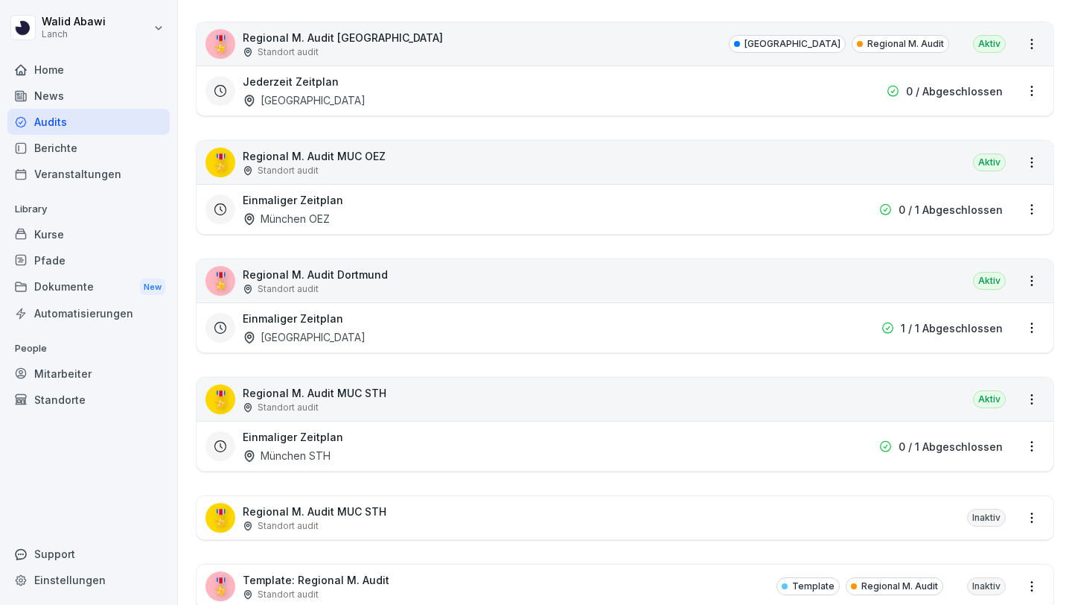
scroll to position [729, 0]
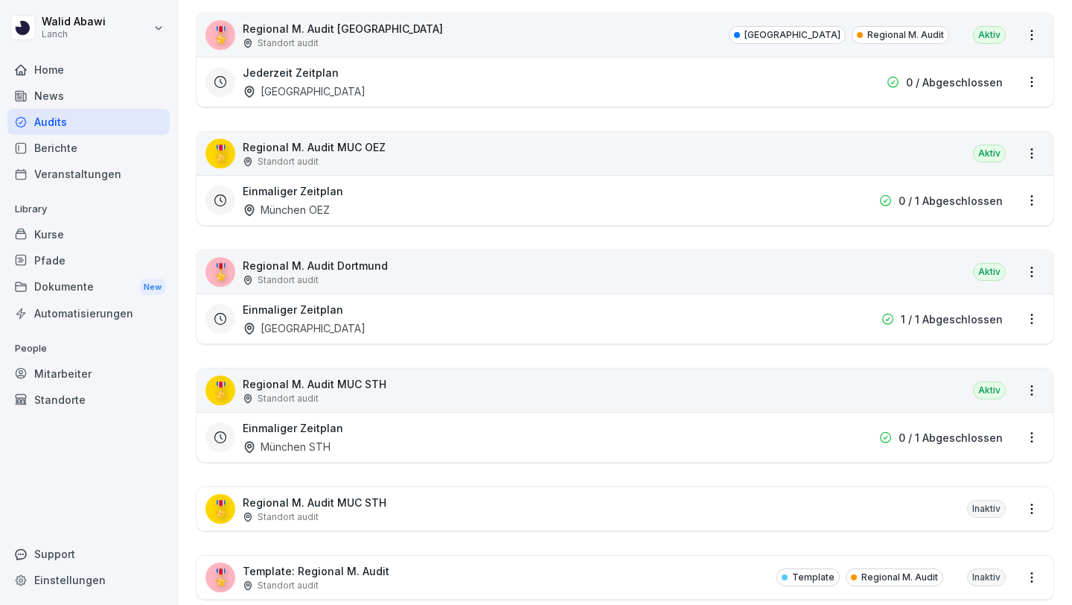
type input "********"
click at [1031, 509] on html "[PERSON_NAME] Lanch Home News Audits Berichte Veranstaltungen Library Kurse Pfa…" at bounding box center [536, 302] width 1072 height 605
click at [0, 0] on link "Zeitplan erstellen" at bounding box center [0, 0] width 0 height 0
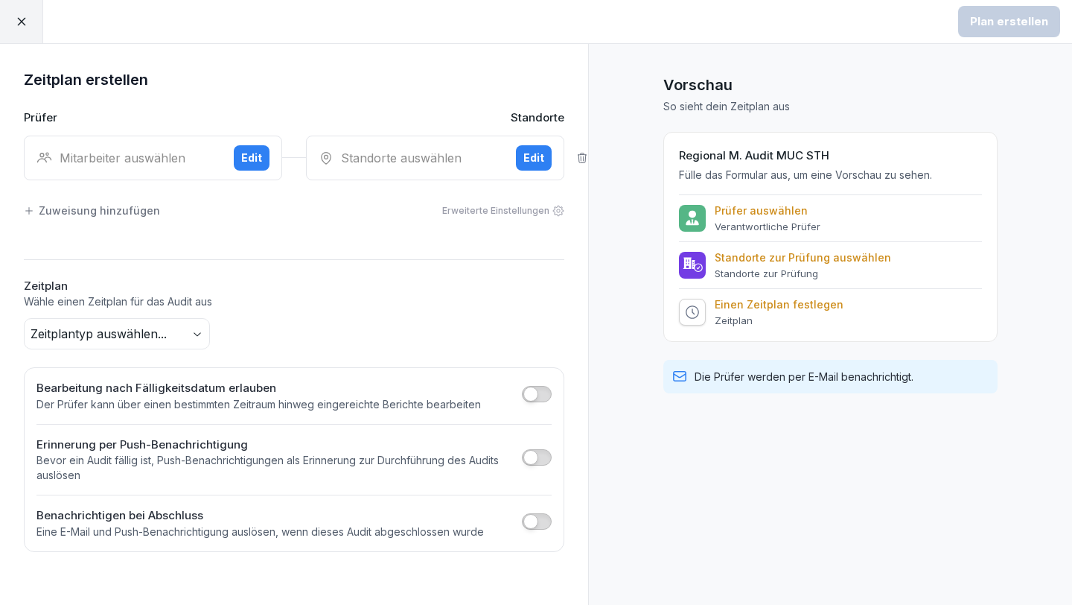
click at [809, 162] on h2 "Regional M. Audit MUC STH" at bounding box center [830, 155] width 303 height 17
click at [18, 9] on div at bounding box center [21, 21] width 43 height 43
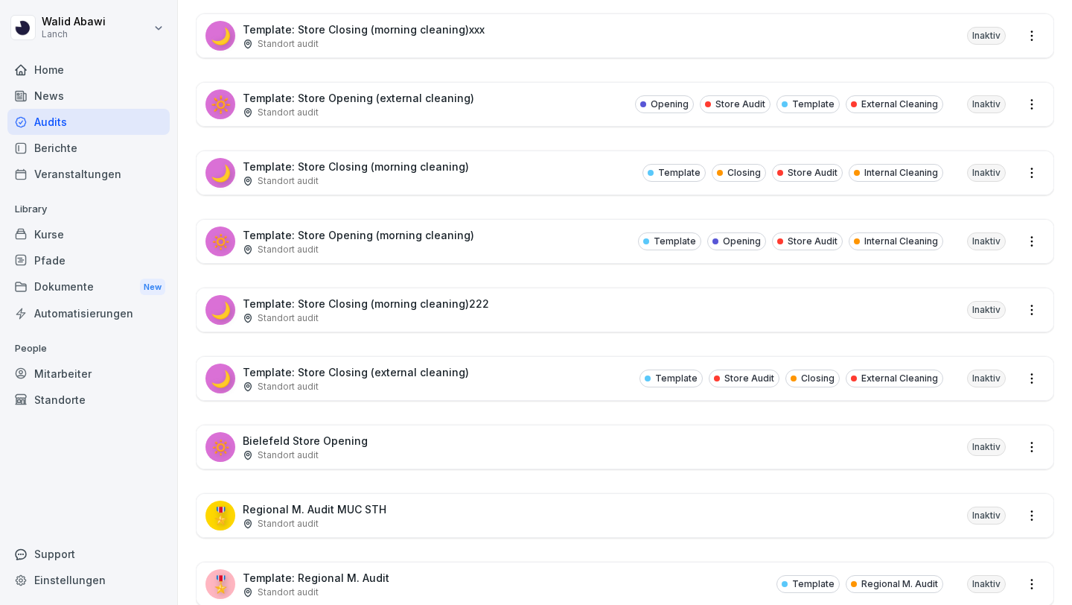
scroll to position [5446, 0]
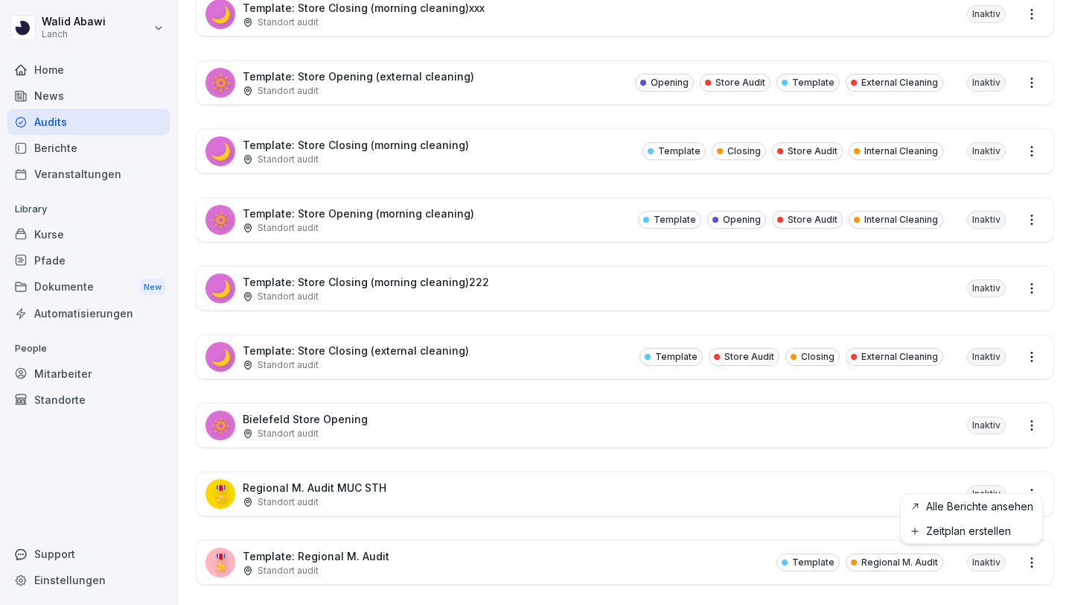
click at [1034, 483] on html "[PERSON_NAME] Lanch Home News Audits Berichte Veranstaltungen Library Kurse Pfa…" at bounding box center [536, 302] width 1072 height 605
click at [1034, 482] on html "[PERSON_NAME] Lanch Home News Audits Berichte Veranstaltungen Library Kurse Pfa…" at bounding box center [536, 302] width 1072 height 605
click at [1036, 476] on html "[PERSON_NAME] Lanch Home News Audits Berichte Veranstaltungen Library Kurse Pfa…" at bounding box center [536, 302] width 1072 height 605
click at [0, 0] on link "Alle Berichte ansehen" at bounding box center [0, 0] width 0 height 0
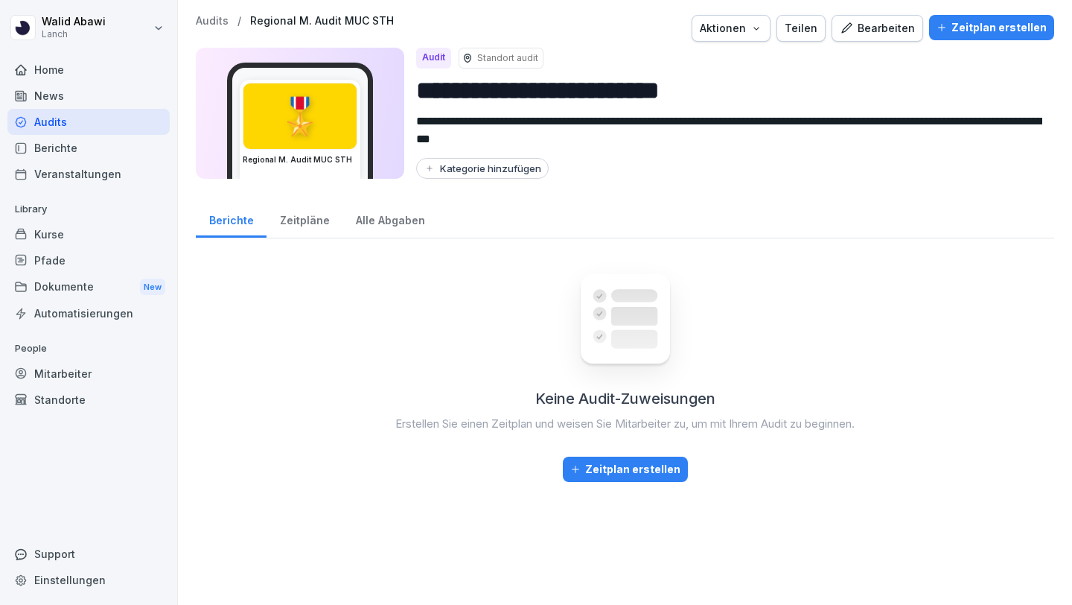
click at [891, 35] on div "Bearbeiten" at bounding box center [877, 28] width 75 height 16
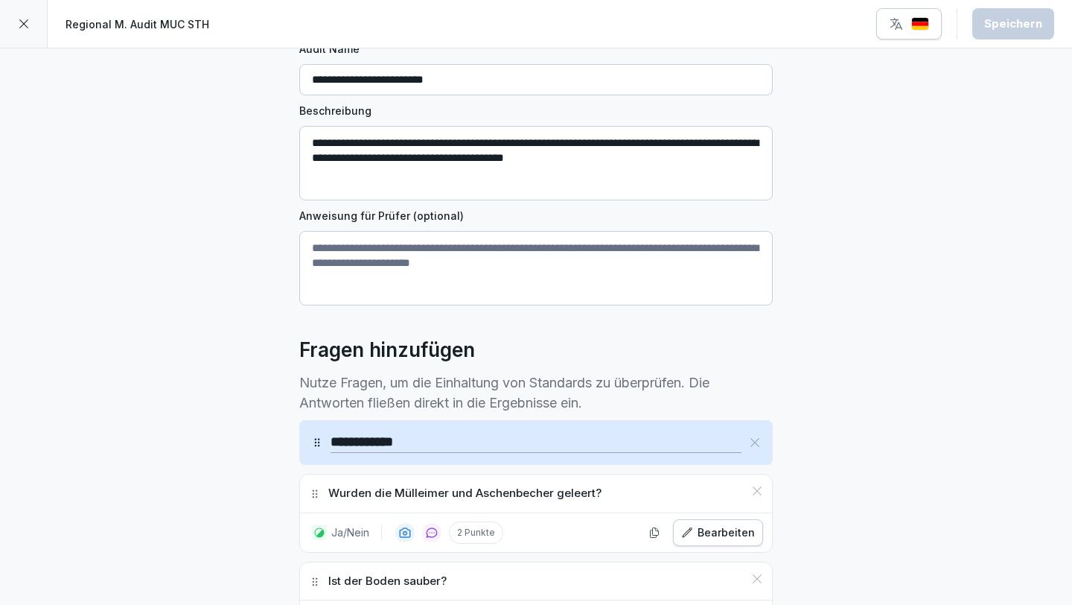
scroll to position [121, 0]
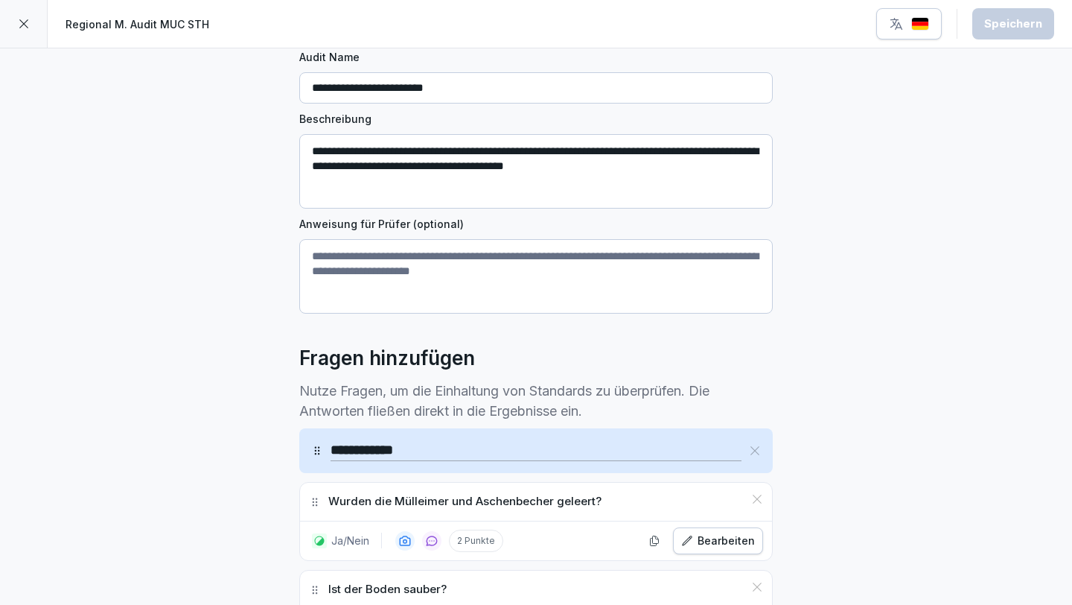
click at [493, 86] on input "**********" at bounding box center [536, 87] width 474 height 31
type input "**********"
click at [987, 26] on div "Speichern" at bounding box center [1013, 24] width 58 height 16
click at [28, 19] on icon at bounding box center [24, 24] width 12 height 12
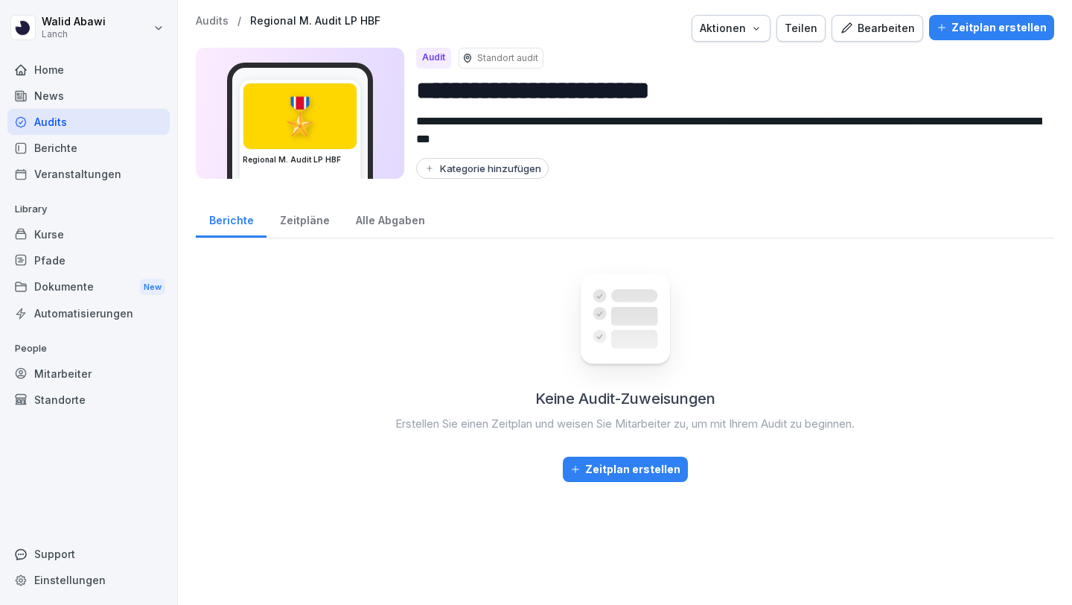
click at [984, 23] on div "Zeitplan erstellen" at bounding box center [992, 27] width 110 height 16
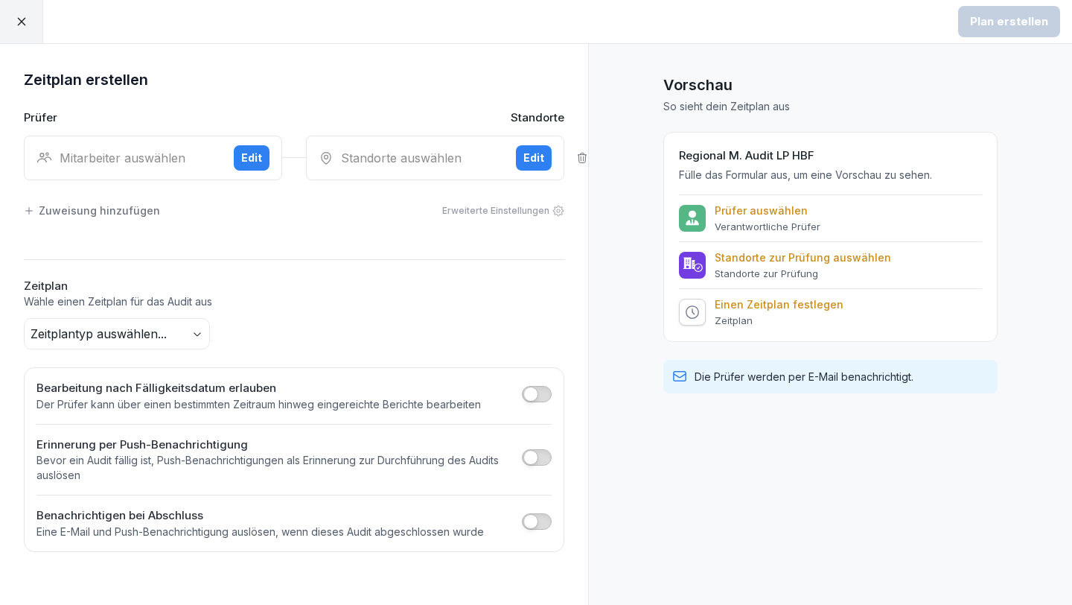
click at [109, 165] on div "Mitarbeiter auswählen" at bounding box center [128, 158] width 185 height 18
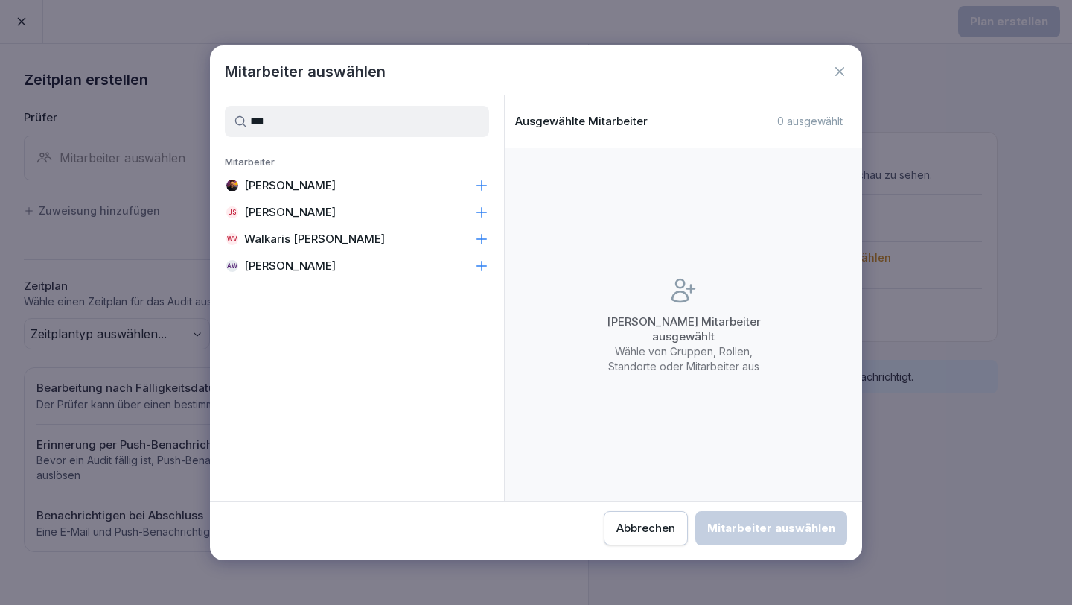
type input "***"
click at [293, 190] on p "[PERSON_NAME]" at bounding box center [290, 185] width 92 height 15
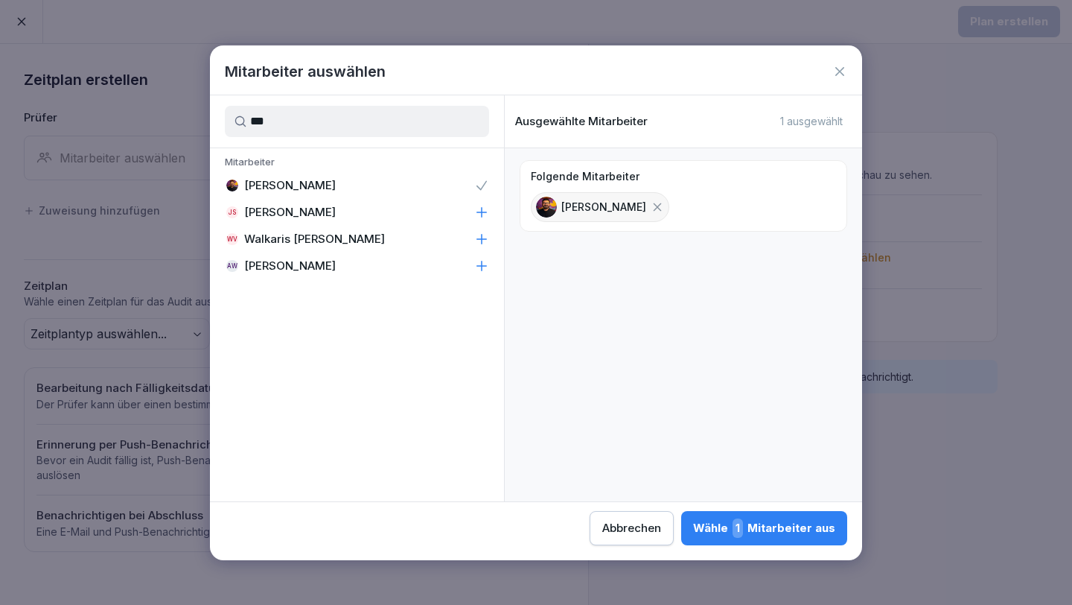
click at [789, 547] on div "Mitarbeiter auswählen *** Mitarbeiter [PERSON_NAME] JS [PERSON_NAME] WV Walkari…" at bounding box center [536, 302] width 652 height 515
click at [782, 535] on div "Wähle 1 Mitarbeiter aus" at bounding box center [764, 527] width 142 height 19
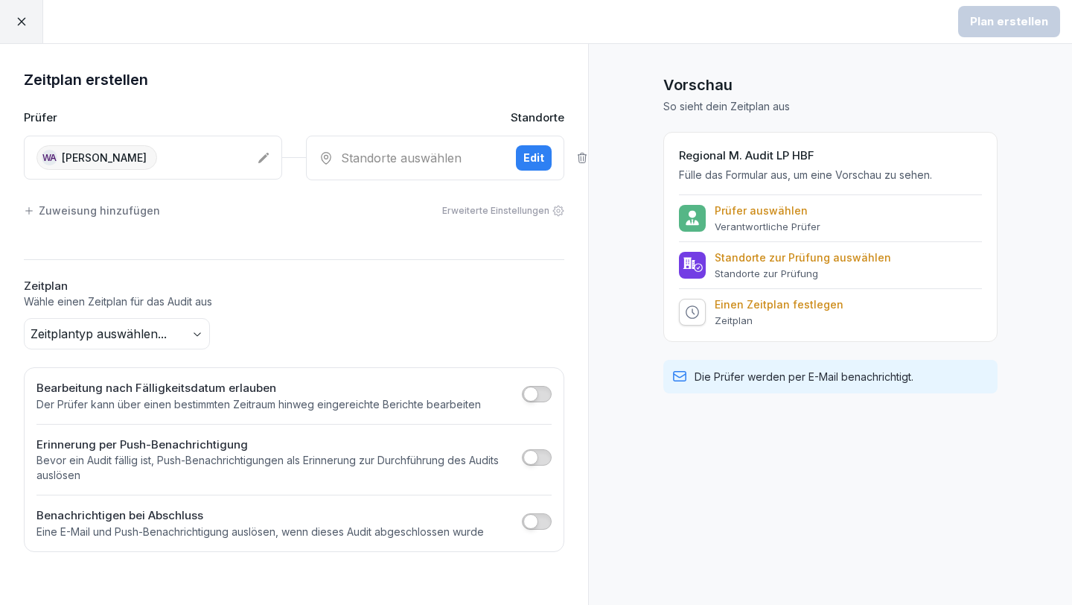
click at [338, 165] on div "Standorte auswählen" at bounding box center [411, 158] width 185 height 18
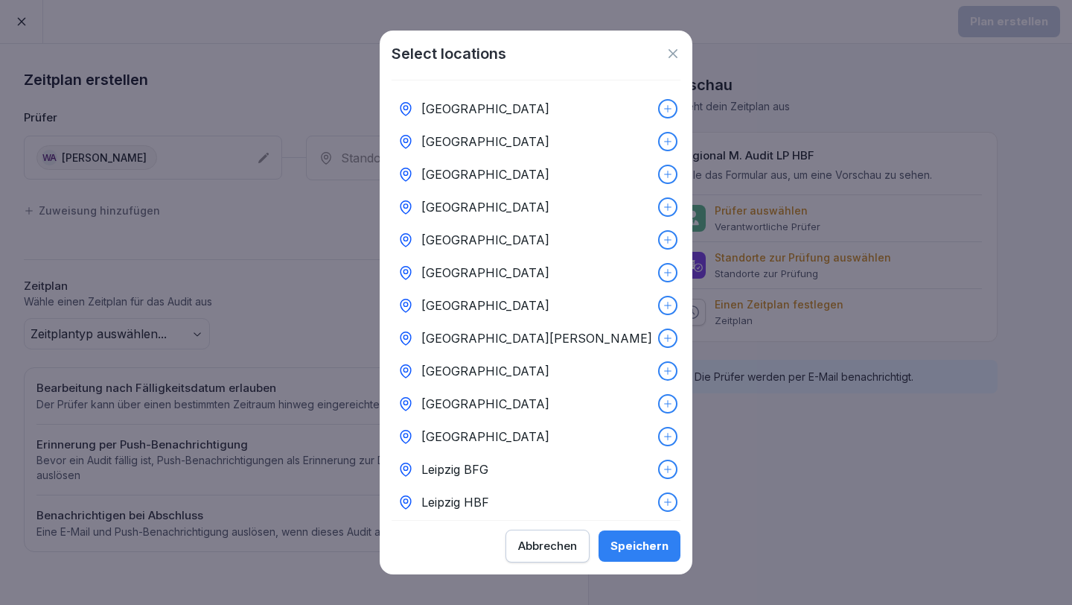
click at [487, 494] on p "Leipzig HBF" at bounding box center [455, 502] width 68 height 18
click at [643, 544] on div "Speichern" at bounding box center [640, 546] width 58 height 16
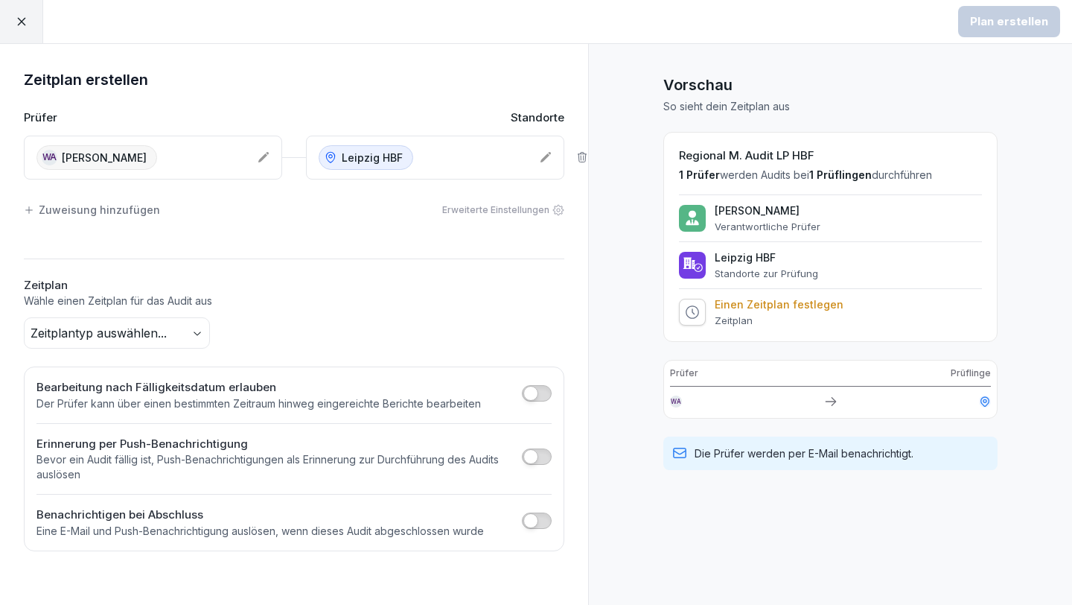
click at [174, 328] on body "Plan erstellen Zeitplan erstellen Prüfer Standorte [GEOGRAPHIC_DATA] [PERSON_NA…" at bounding box center [536, 302] width 1072 height 605
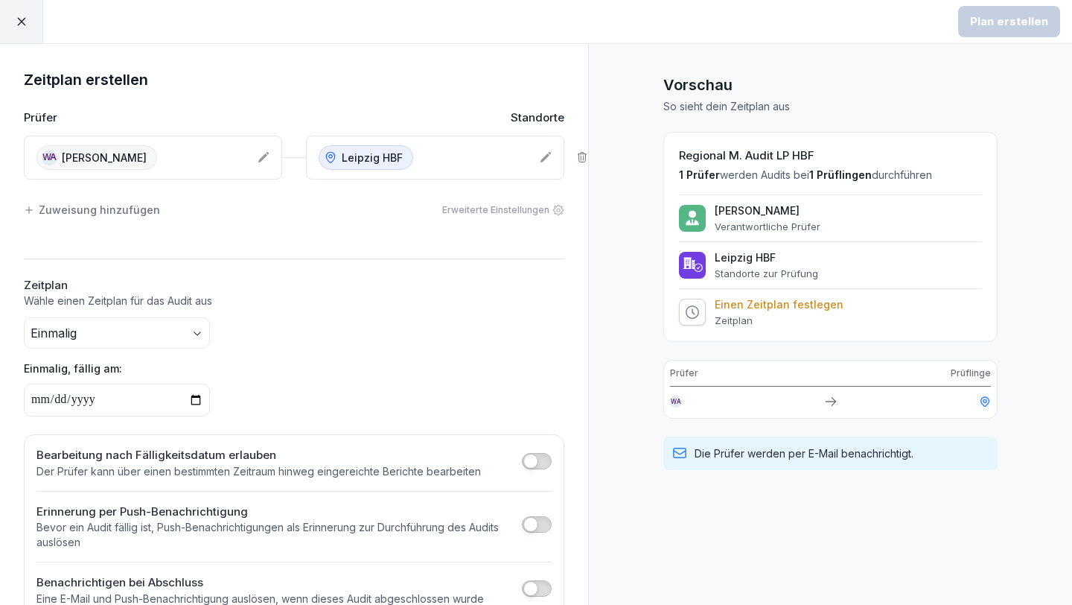
click at [36, 399] on input "date" at bounding box center [117, 399] width 186 height 33
type input "**********"
click at [1018, 19] on div "Plan erstellen" at bounding box center [1009, 21] width 78 height 16
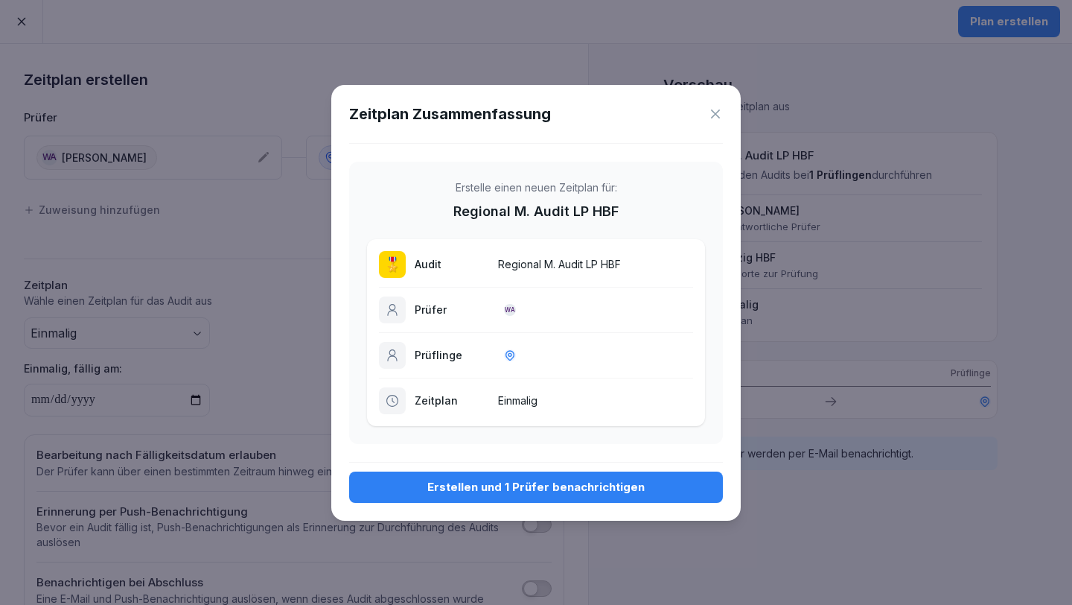
click at [643, 477] on button "Erstellen und 1 Prüfer benachrichtigen" at bounding box center [536, 486] width 374 height 31
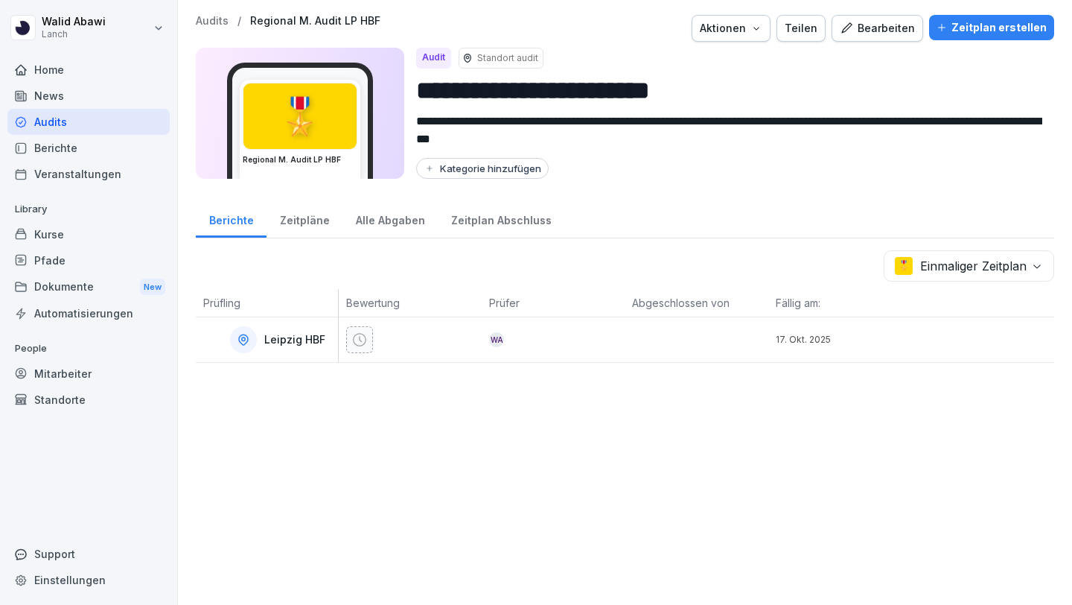
click at [738, 24] on div "Aktionen" at bounding box center [731, 28] width 63 height 16
click at [708, 66] on p "Audit duplizieren" at bounding box center [688, 63] width 83 height 13
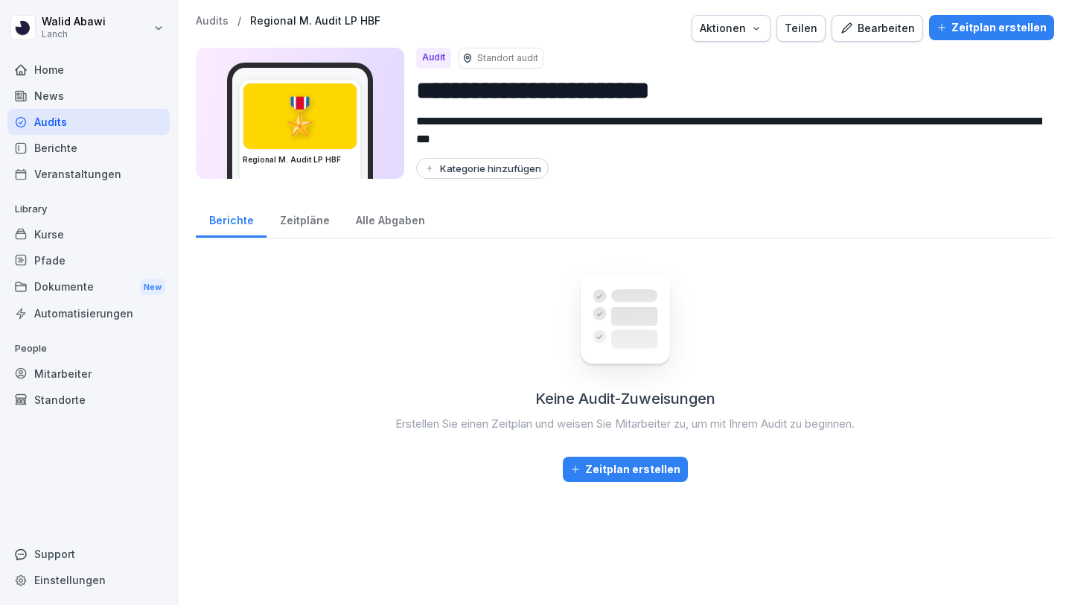
click at [743, 92] on input "**********" at bounding box center [729, 90] width 626 height 38
type input "**********"
click at [971, 33] on div "Zeitplan erstellen" at bounding box center [992, 27] width 110 height 16
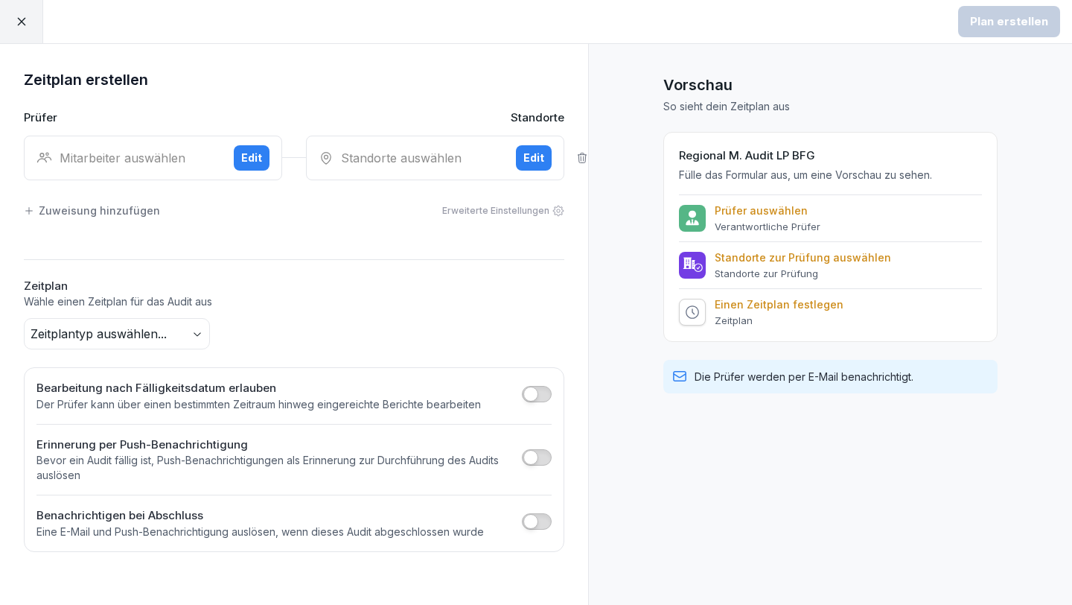
click at [186, 150] on div "Mitarbeiter auswählen" at bounding box center [128, 158] width 185 height 18
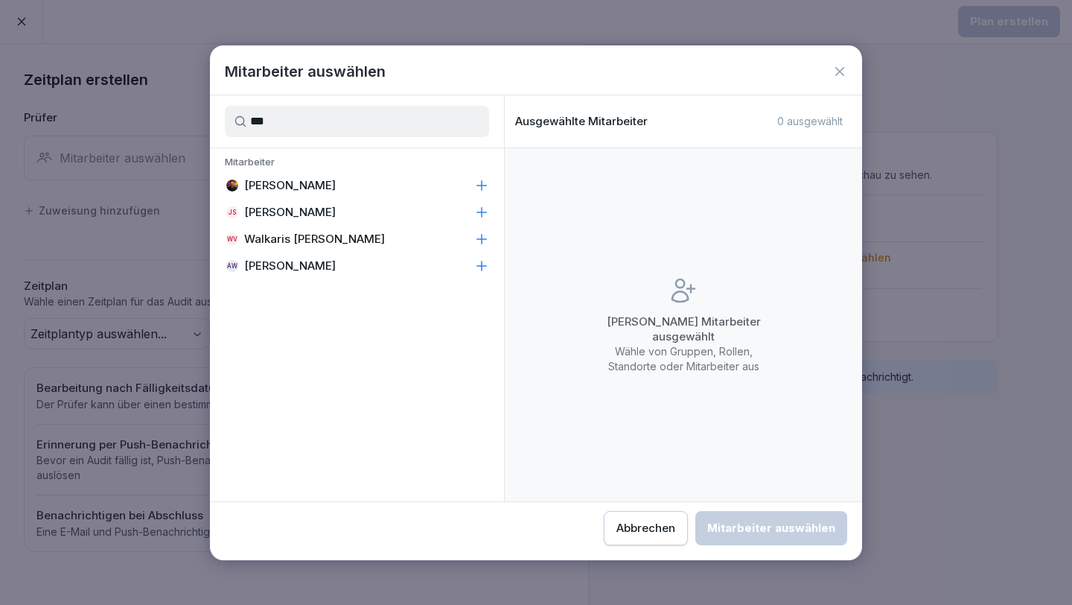
type input "***"
click at [238, 181] on div "[PERSON_NAME]" at bounding box center [280, 185] width 111 height 15
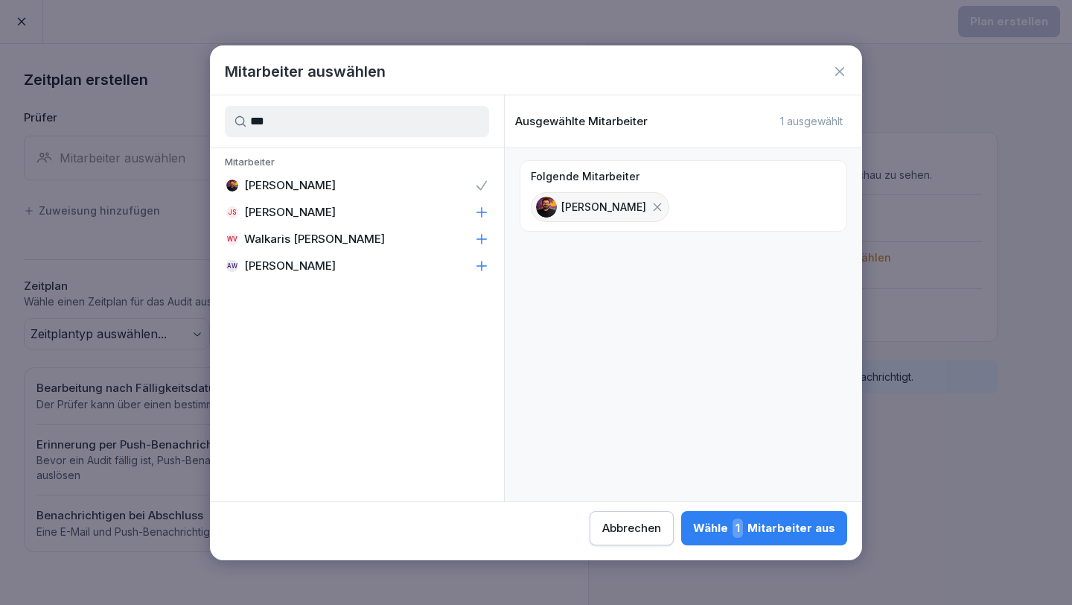
click at [751, 521] on div "Wähle 1 Mitarbeiter aus" at bounding box center [764, 527] width 142 height 19
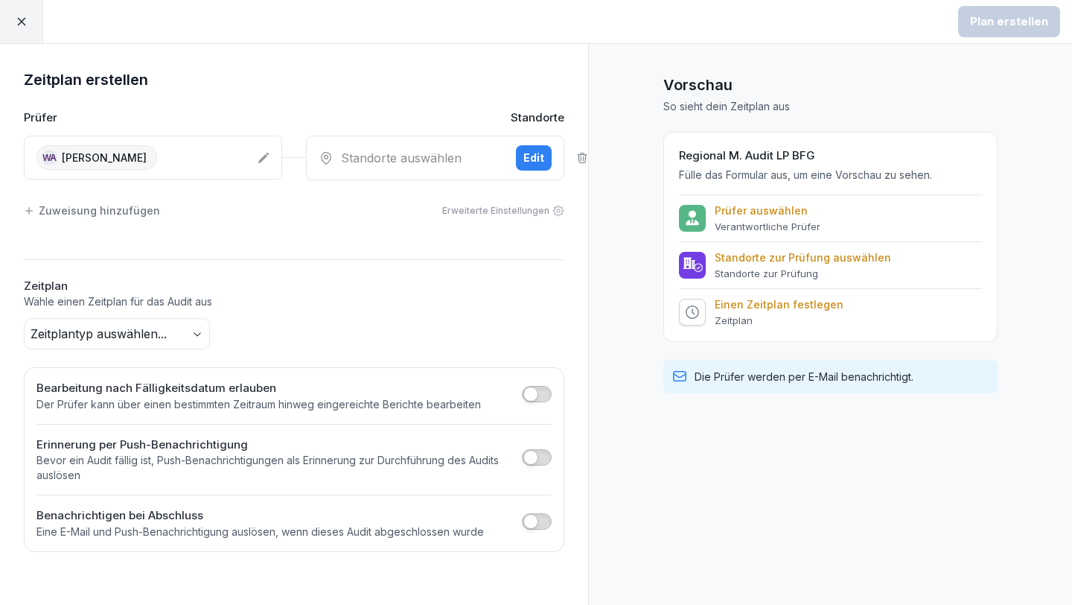
click at [361, 157] on div "Standorte auswählen" at bounding box center [411, 158] width 185 height 18
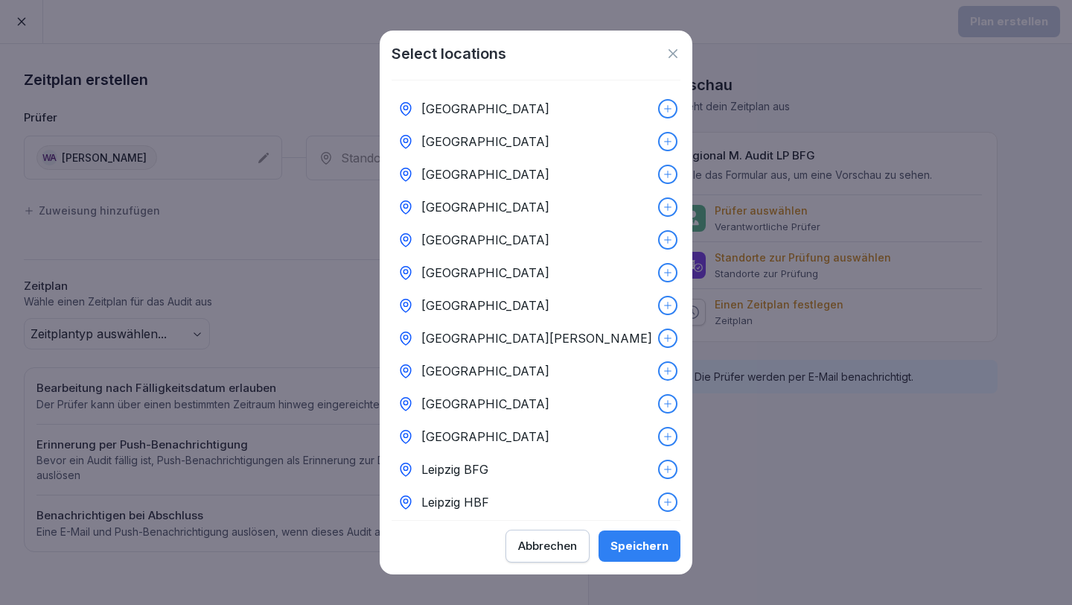
click at [521, 478] on div "Leipzig BFG" at bounding box center [536, 469] width 289 height 33
click at [636, 551] on div "Speichern" at bounding box center [640, 546] width 58 height 16
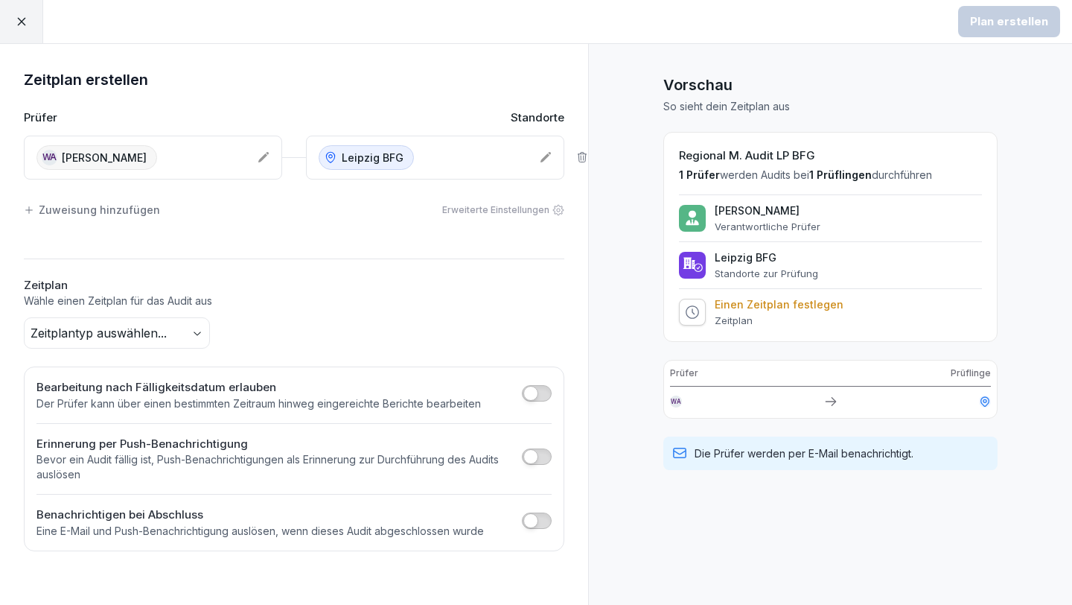
click at [160, 338] on body "Plan erstellen Zeitplan erstellen Prüfer Standorte [GEOGRAPHIC_DATA] [PERSON_NA…" at bounding box center [536, 302] width 1072 height 605
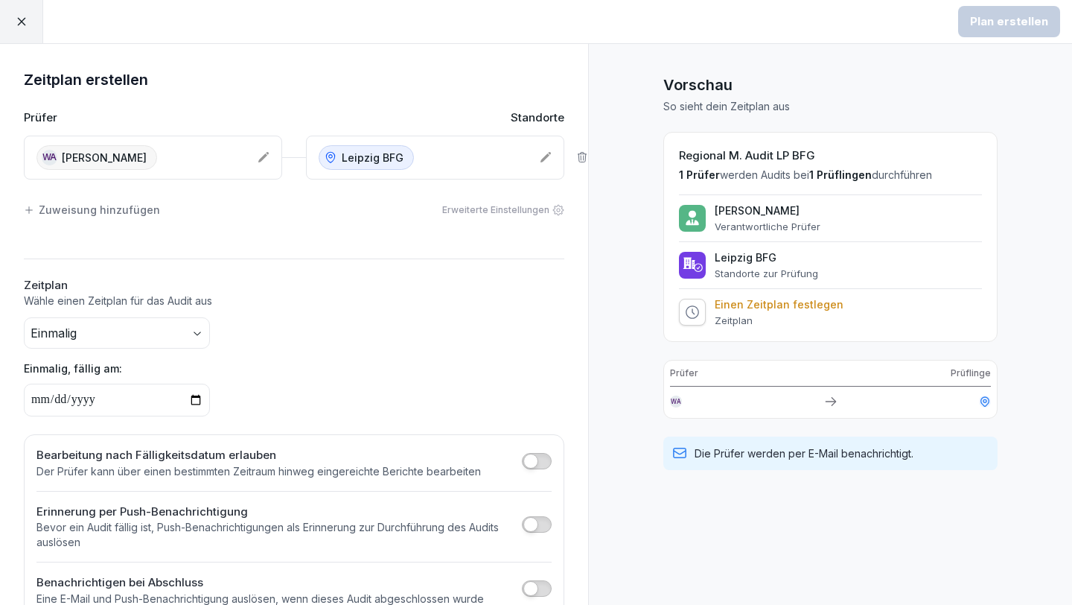
click at [36, 404] on input "date" at bounding box center [117, 399] width 186 height 33
type input "**********"
click at [1005, 34] on button "Plan erstellen" at bounding box center [1009, 21] width 102 height 31
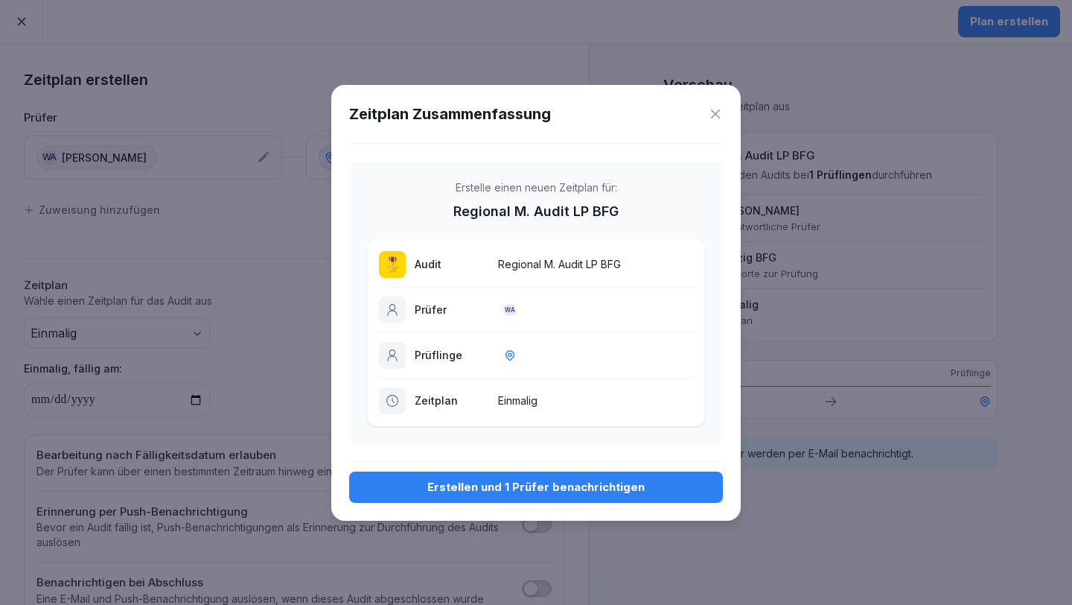
click at [609, 479] on div "Erstellen und 1 Prüfer benachrichtigen" at bounding box center [536, 487] width 350 height 16
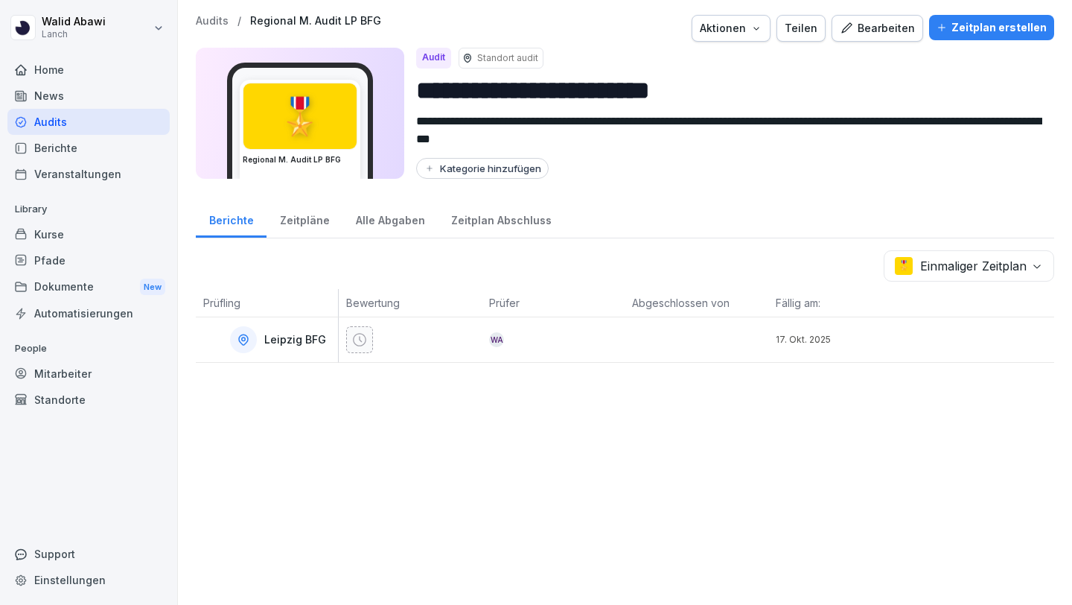
click at [46, 71] on div "Home" at bounding box center [88, 70] width 162 height 26
